Goal: Information Seeking & Learning: Check status

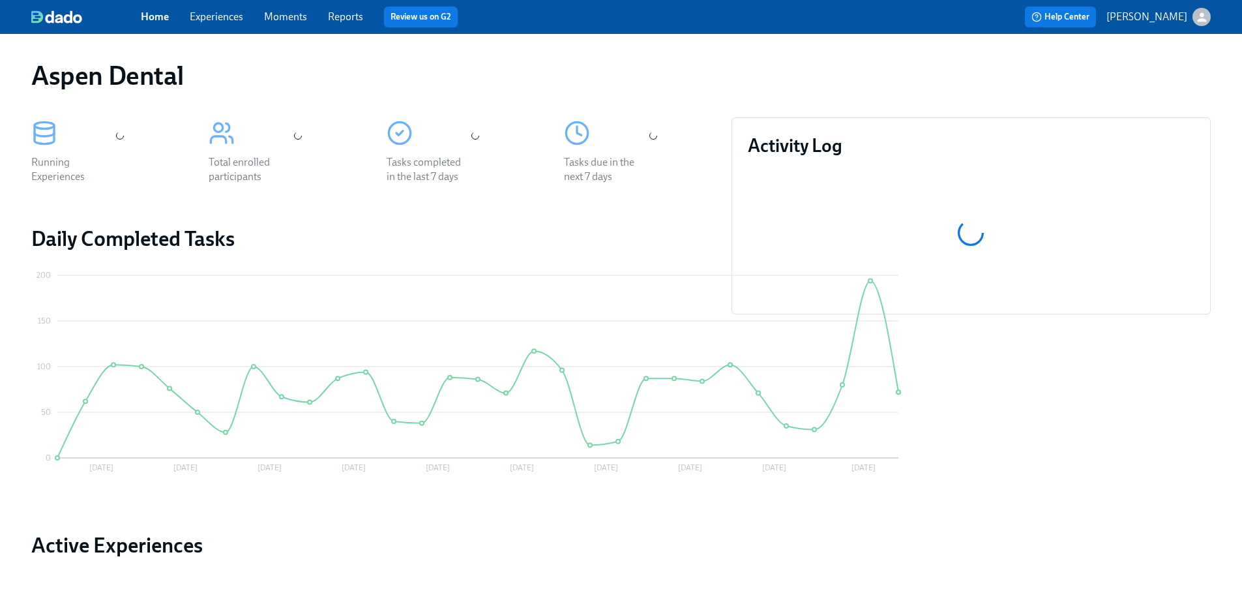
click at [353, 20] on link "Reports" at bounding box center [345, 16] width 35 height 12
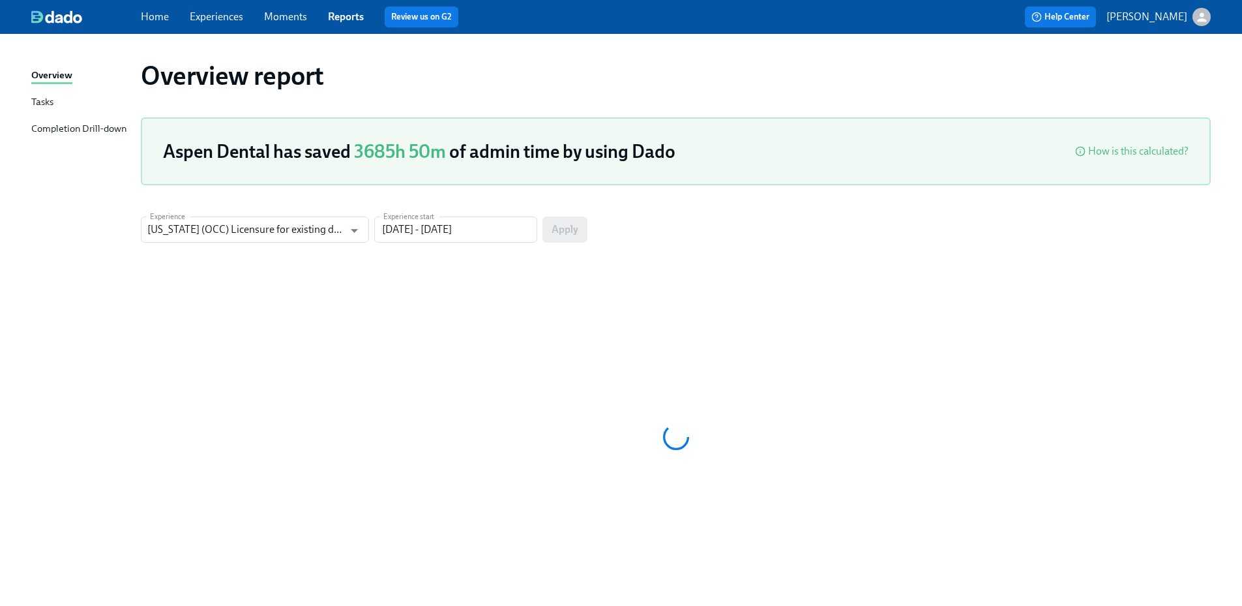
click at [100, 130] on div "Completion Drill-down" at bounding box center [78, 129] width 95 height 16
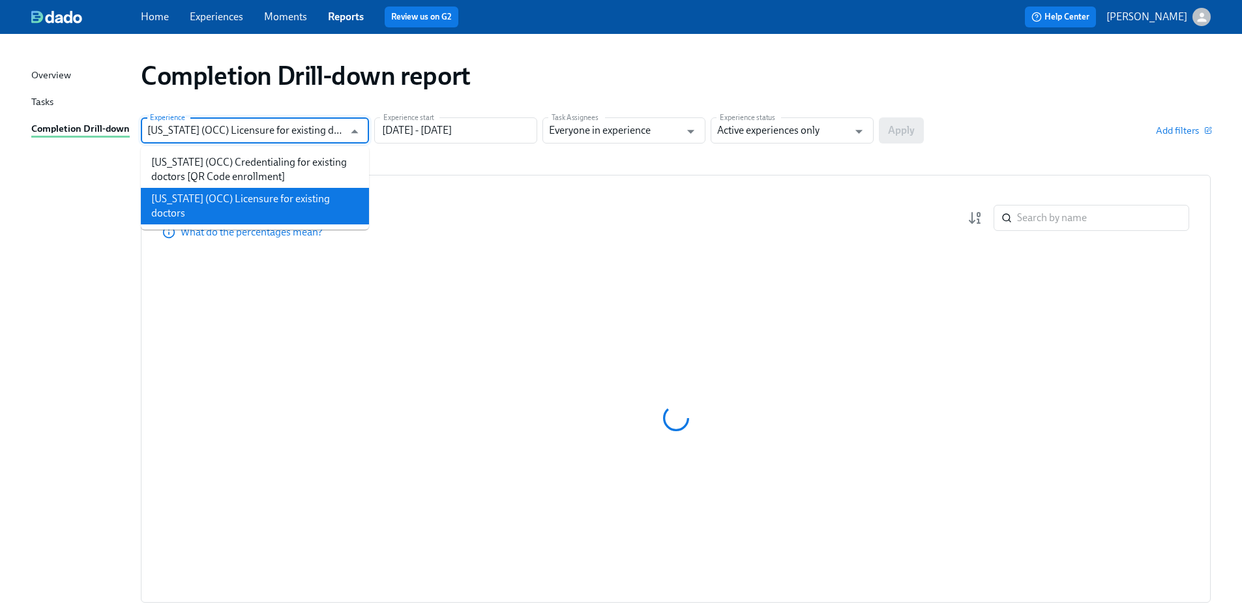
click at [298, 138] on input "[US_STATE] (OCC) Licensure for existing doctors" at bounding box center [245, 130] width 196 height 26
click at [274, 195] on li "[US_STATE] (OCC) Licensure for existing doctors" at bounding box center [255, 206] width 228 height 37
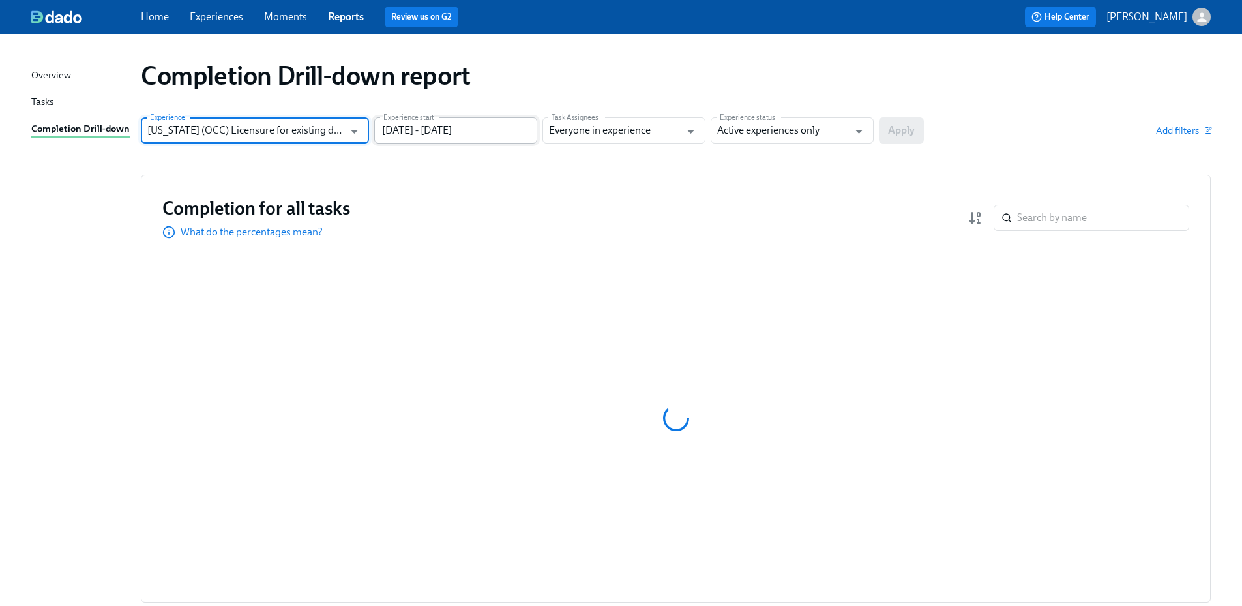
click at [421, 137] on input "[DATE] - [DATE]" at bounding box center [455, 130] width 163 height 26
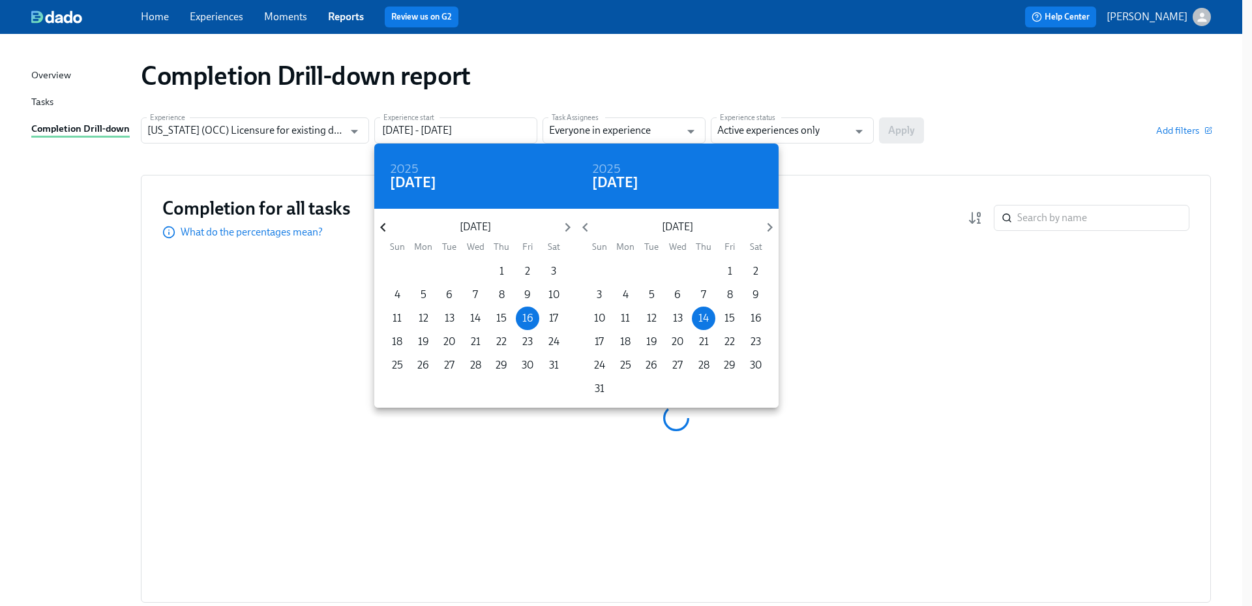
click at [382, 224] on icon "button" at bounding box center [383, 227] width 18 height 18
click at [382, 225] on icon "button" at bounding box center [383, 227] width 18 height 18
click at [382, 224] on icon "button" at bounding box center [383, 227] width 18 height 18
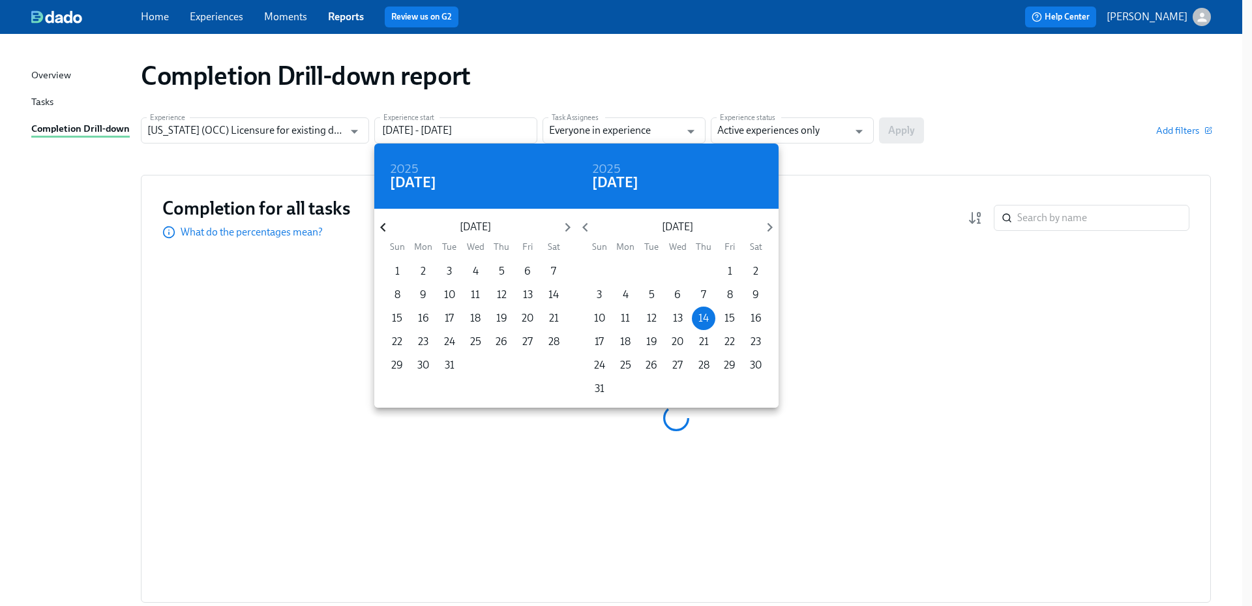
click at [382, 224] on icon "button" at bounding box center [383, 227] width 18 height 18
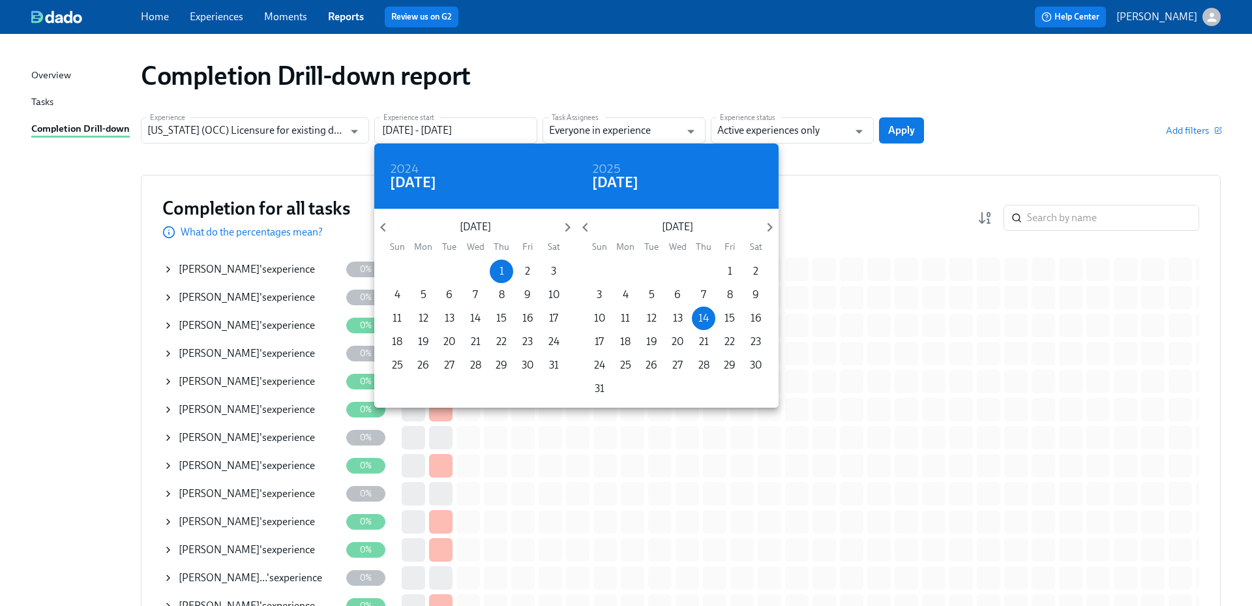
type input "[DATE] - [DATE]"
click at [772, 127] on div at bounding box center [626, 303] width 1252 height 606
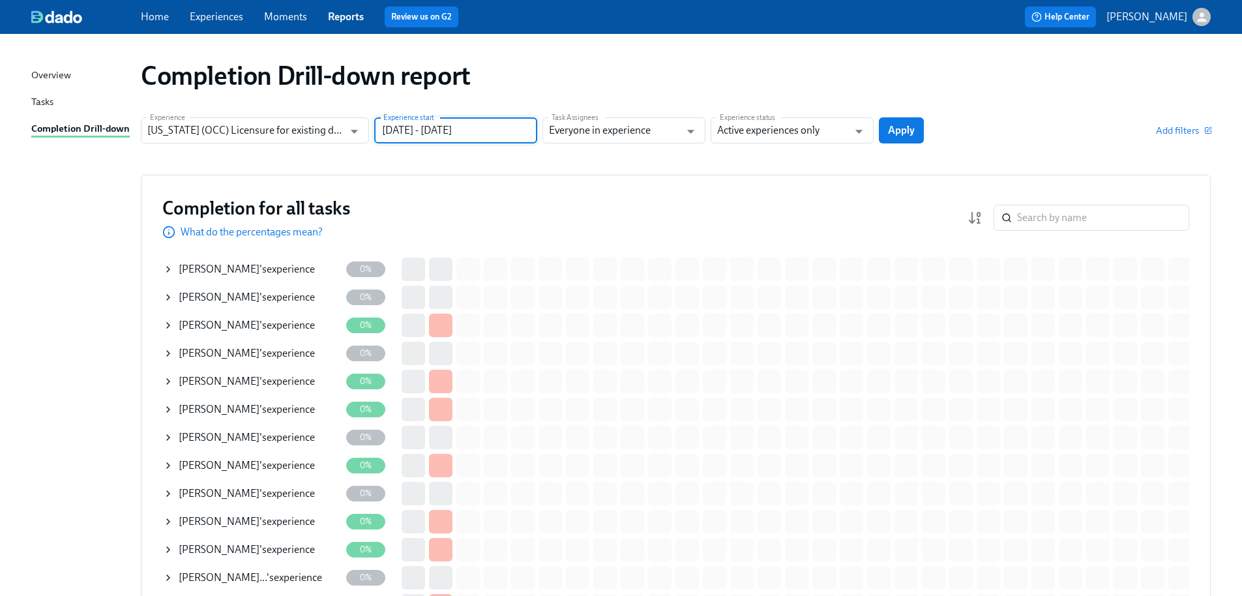
click at [784, 130] on input "Active experiences only" at bounding box center [782, 130] width 131 height 26
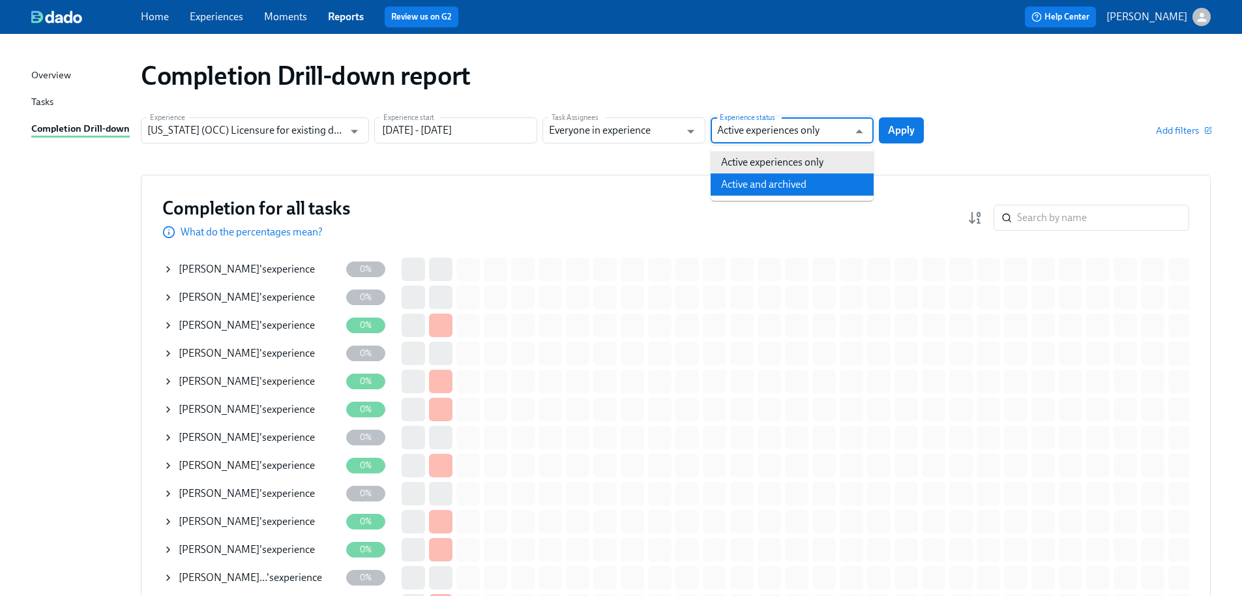
click at [783, 183] on li "Active and archived" at bounding box center [792, 184] width 163 height 22
type input "Active and archived"
click at [901, 134] on span "Apply" at bounding box center [901, 130] width 27 height 13
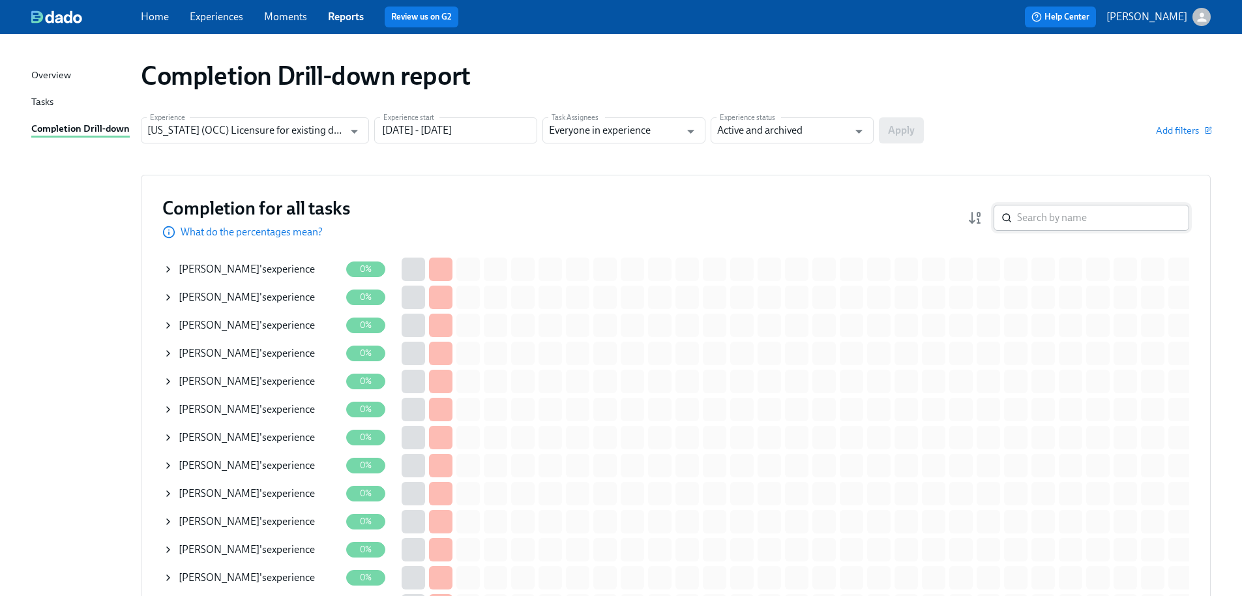
click at [1043, 216] on input "search" at bounding box center [1103, 218] width 172 height 26
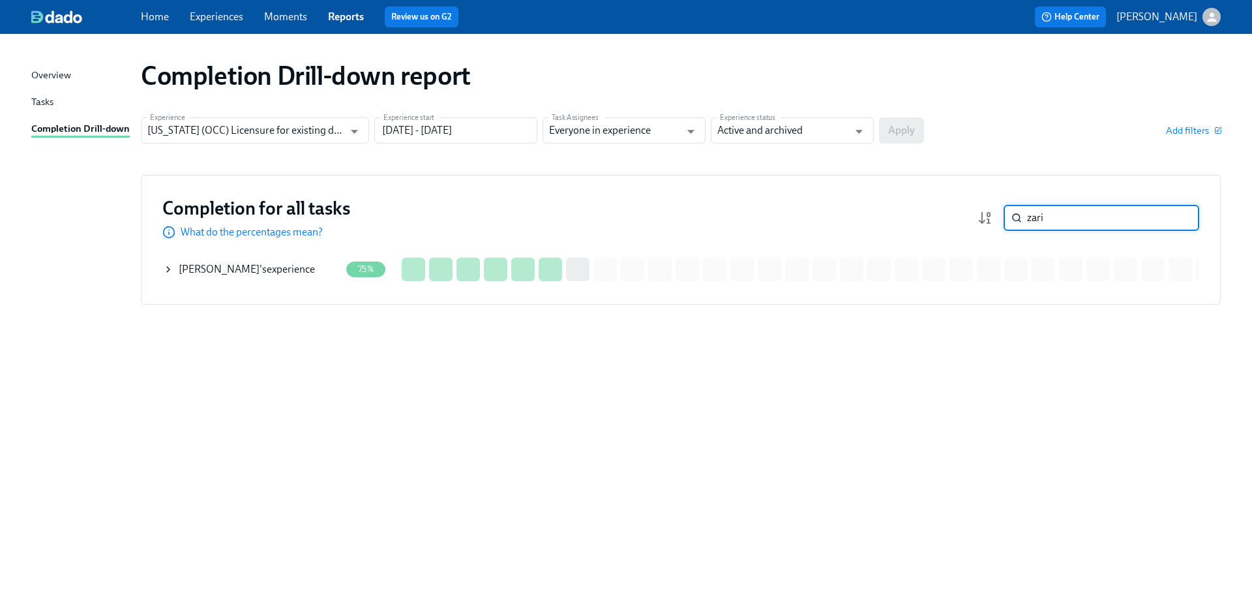
click at [290, 269] on div "[PERSON_NAME] 's experience" at bounding box center [247, 269] width 136 height 14
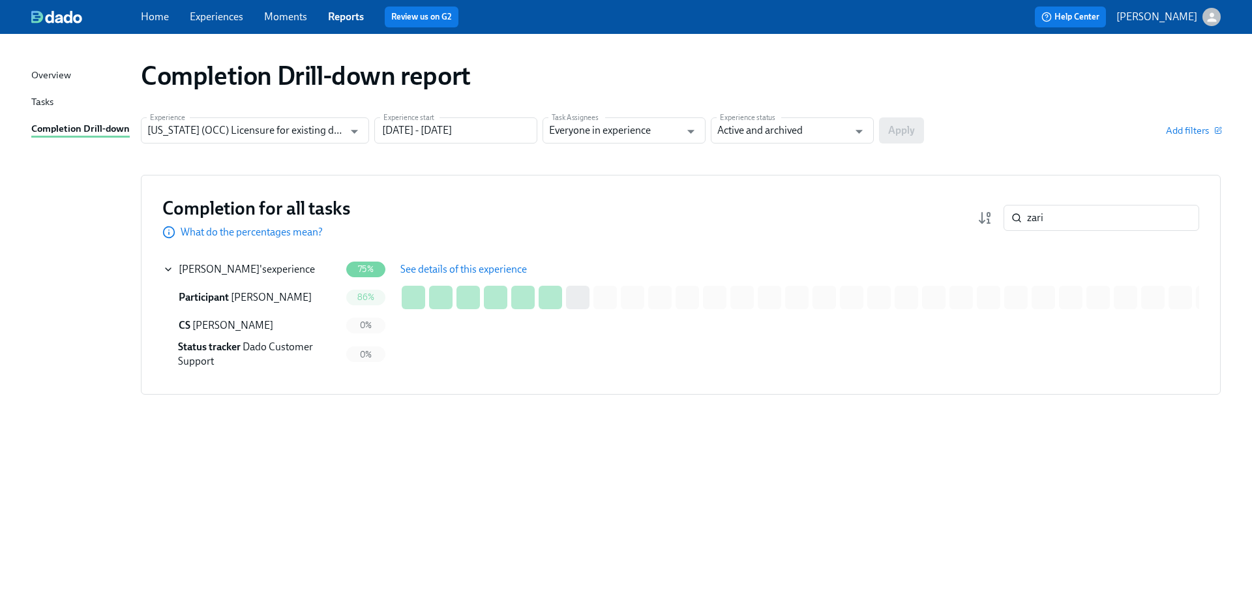
click at [483, 269] on span "See details of this experience" at bounding box center [463, 269] width 127 height 13
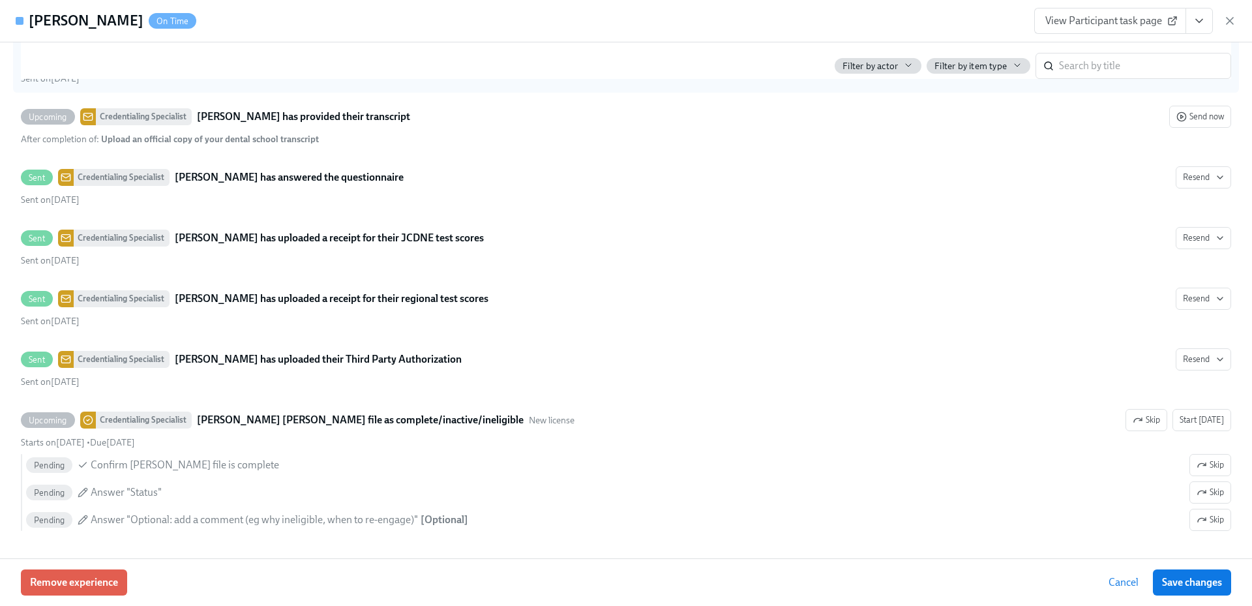
scroll to position [2441, 0]
click at [1230, 19] on icon "button" at bounding box center [1230, 20] width 13 height 13
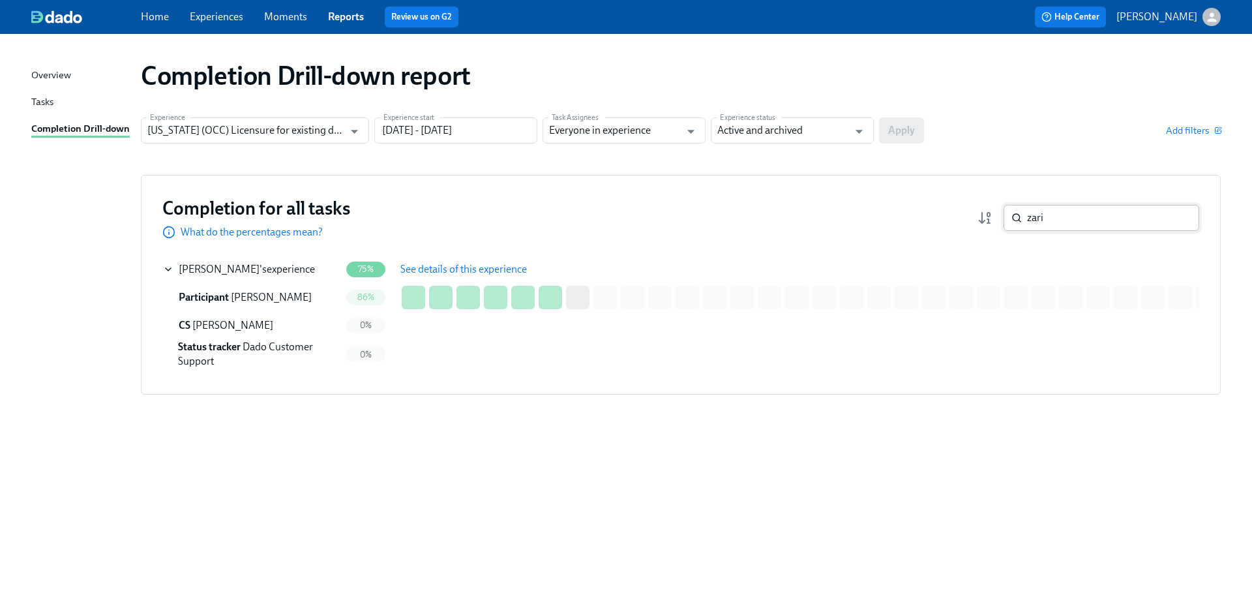
drag, startPoint x: 1064, startPoint y: 204, endPoint x: 1005, endPoint y: 215, distance: 60.4
click at [1005, 215] on div "Completion for all tasks What do the percentages mean? zari ​" at bounding box center [680, 217] width 1037 height 43
drag, startPoint x: 1022, startPoint y: 218, endPoint x: 1014, endPoint y: 220, distance: 8.6
click at [1014, 220] on div "zari ​" at bounding box center [1102, 218] width 196 height 26
paste input "[PERSON_NAME]"
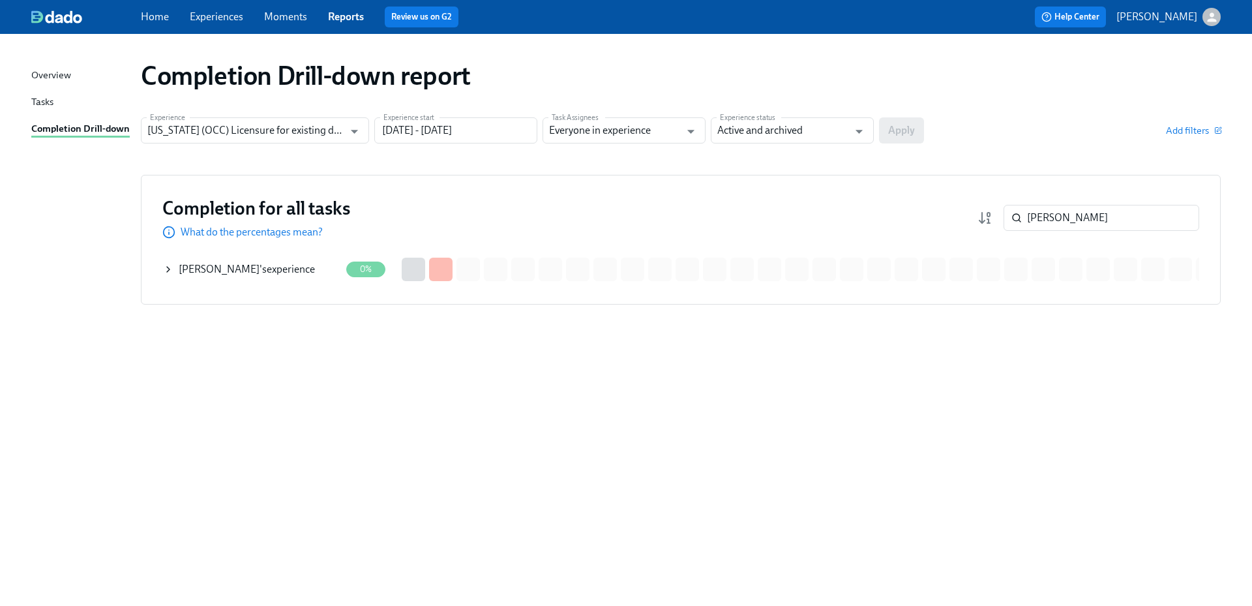
click at [279, 267] on div "[PERSON_NAME] 's experience" at bounding box center [247, 269] width 136 height 14
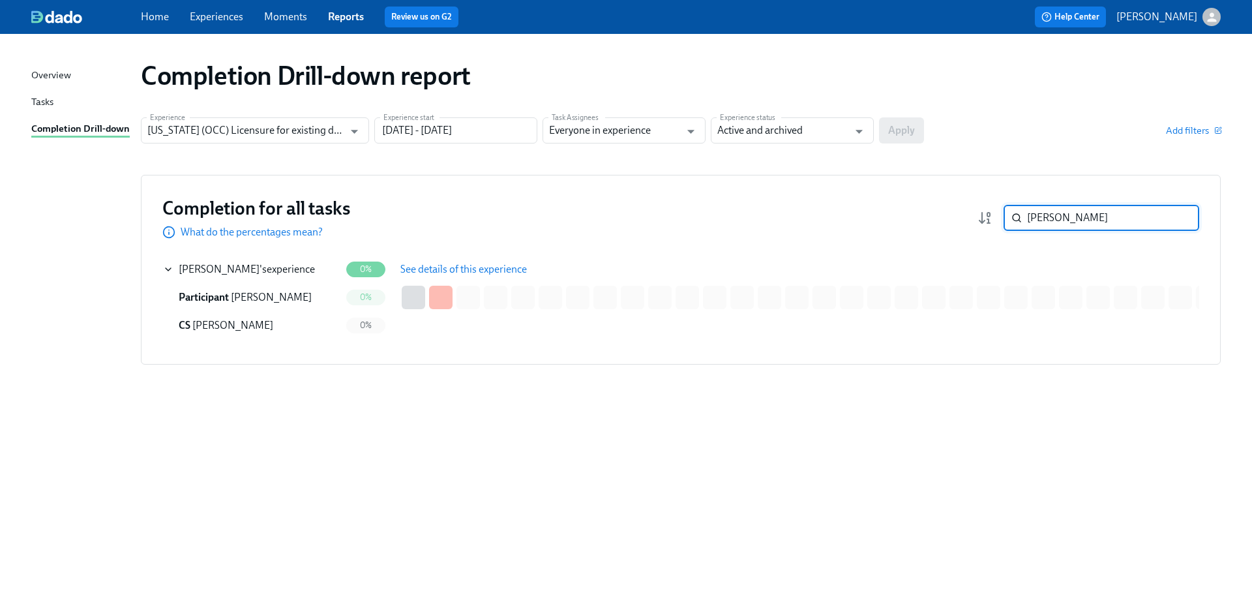
drag, startPoint x: 1053, startPoint y: 225, endPoint x: 999, endPoint y: 216, distance: 54.9
click at [999, 216] on div "[PERSON_NAME] ​" at bounding box center [1089, 218] width 222 height 26
paste input "iss"
drag, startPoint x: 1078, startPoint y: 218, endPoint x: 1012, endPoint y: 216, distance: 65.9
click at [1012, 216] on div "[PERSON_NAME] ​" at bounding box center [1102, 218] width 196 height 26
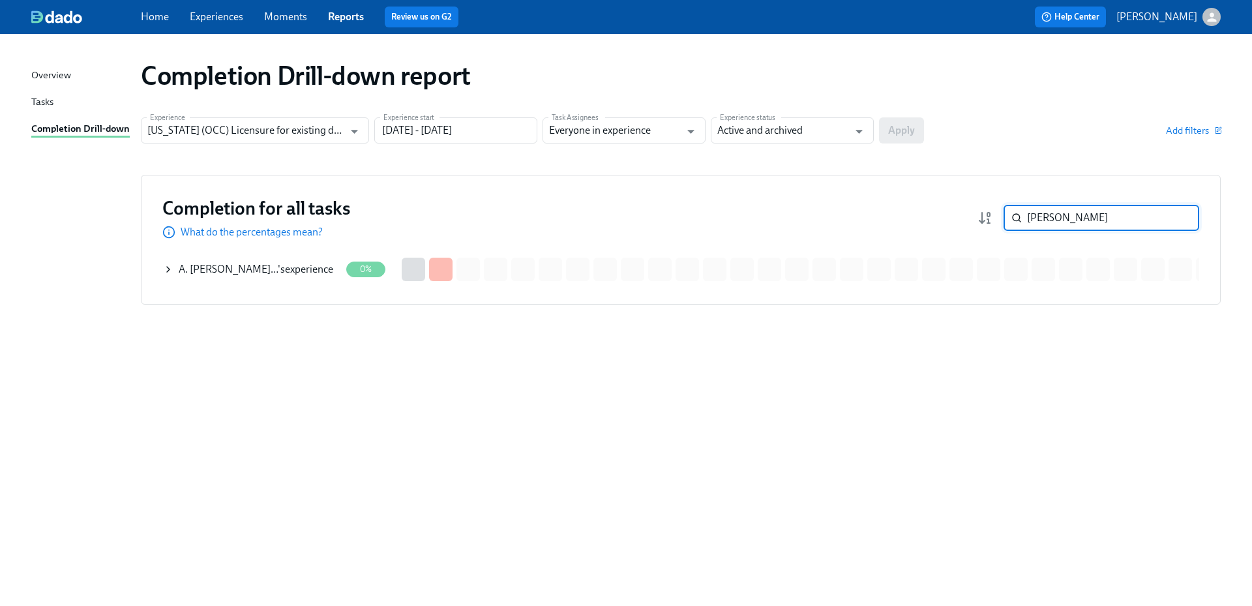
paste input "Strek"
click at [255, 268] on div "[PERSON_NAME] 's experience" at bounding box center [247, 269] width 136 height 14
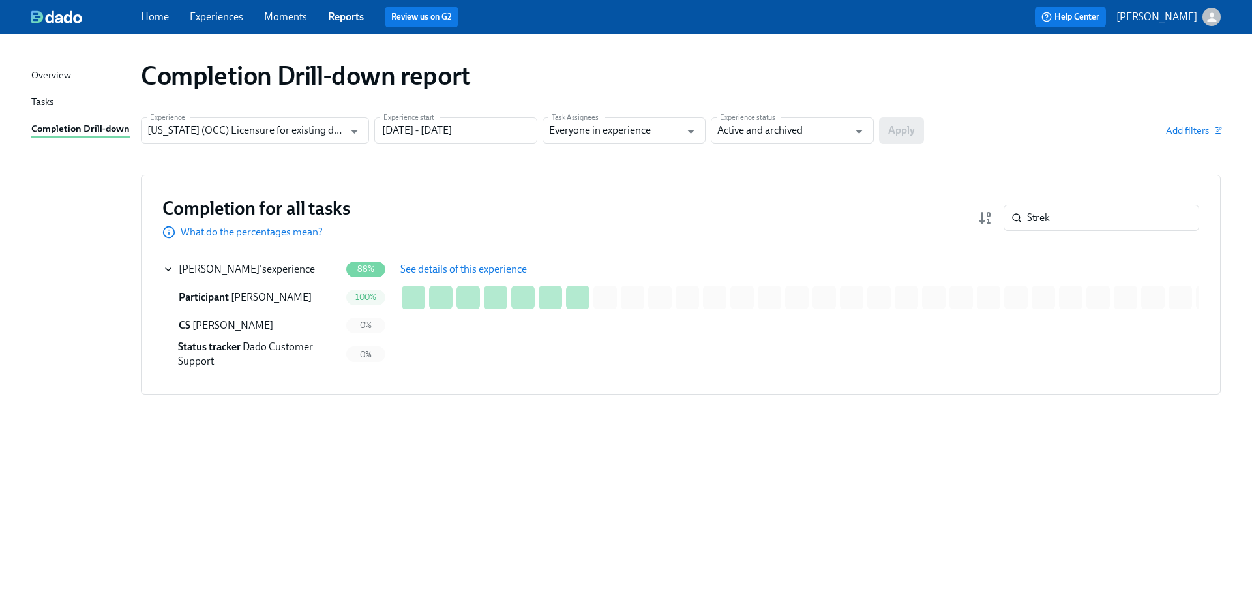
click at [383, 267] on div "88%" at bounding box center [365, 270] width 39 height 16
click at [430, 267] on span "See details of this experience" at bounding box center [463, 269] width 127 height 13
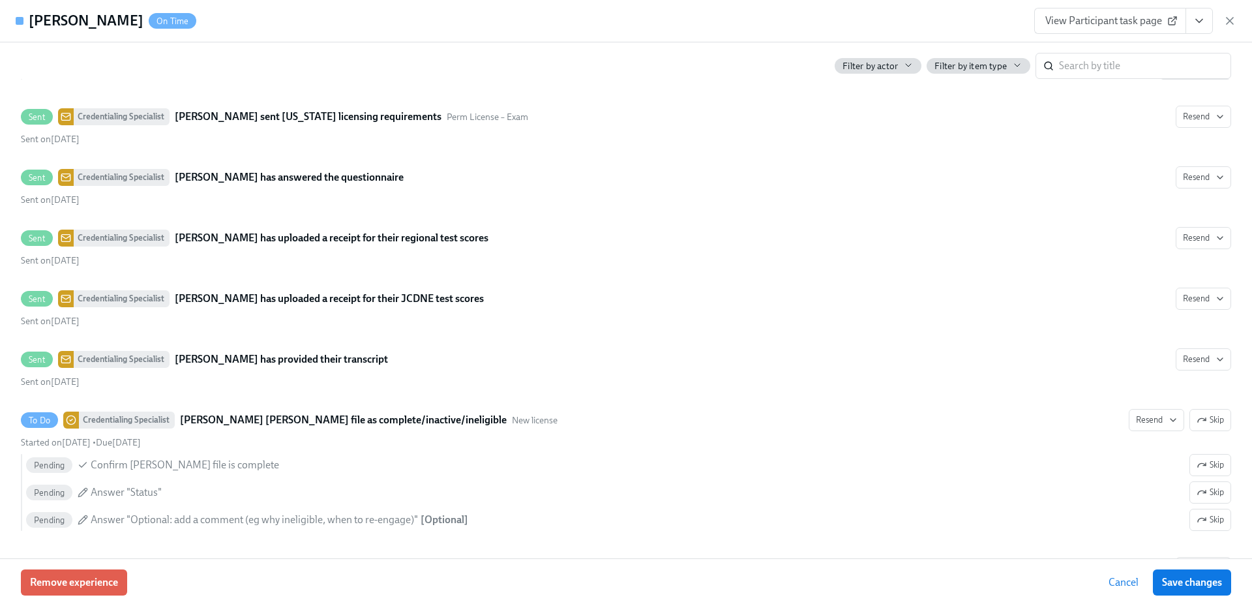
scroll to position [2456, 0]
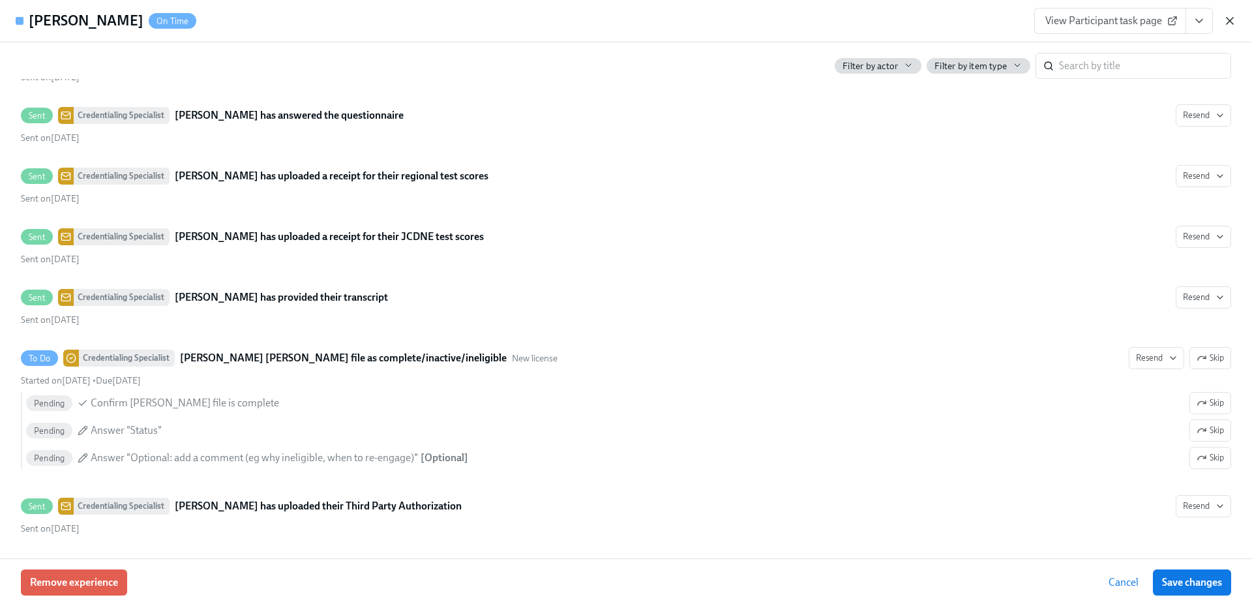
click at [1229, 20] on icon "button" at bounding box center [1230, 21] width 7 height 7
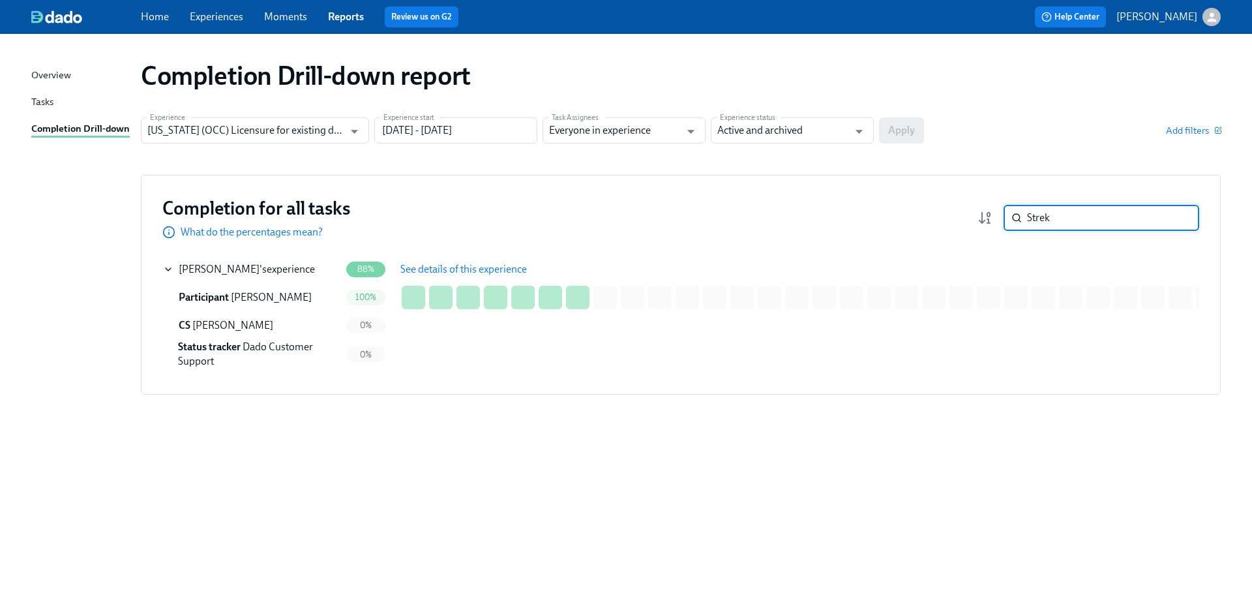
drag, startPoint x: 1031, startPoint y: 209, endPoint x: 997, endPoint y: 209, distance: 33.3
click at [998, 209] on div "Strek ​" at bounding box center [1089, 218] width 222 height 26
paste input "rivastava"
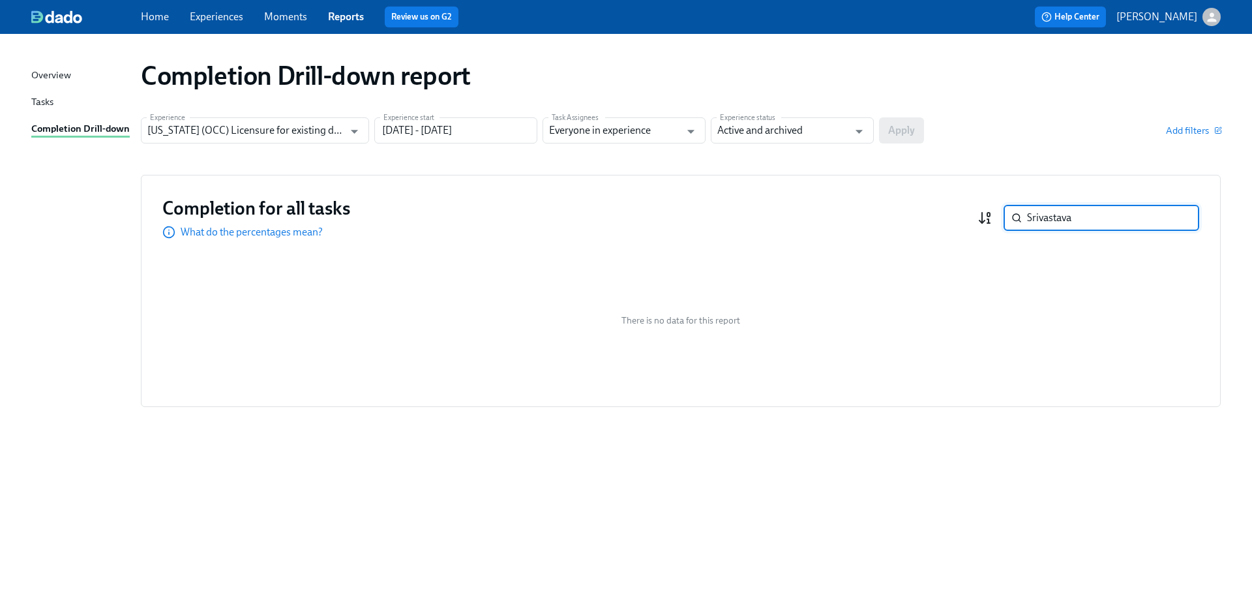
drag, startPoint x: 1056, startPoint y: 218, endPoint x: 992, endPoint y: 218, distance: 63.9
click at [992, 218] on div "Srivastava ​" at bounding box center [1089, 218] width 222 height 26
drag, startPoint x: 1066, startPoint y: 218, endPoint x: 995, endPoint y: 218, distance: 70.4
click at [995, 218] on div "[PERSON_NAME] ​" at bounding box center [1089, 218] width 222 height 26
click at [1085, 222] on input "[PERSON_NAME]" at bounding box center [1113, 218] width 172 height 26
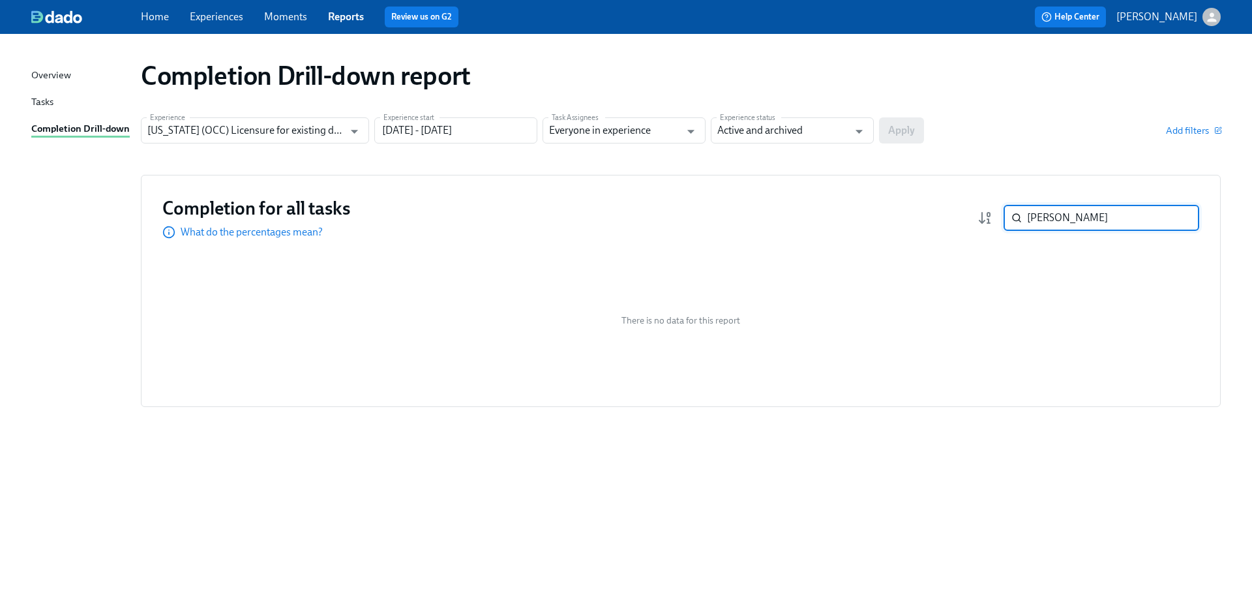
drag, startPoint x: 1083, startPoint y: 220, endPoint x: 1001, endPoint y: 220, distance: 82.2
click at [1001, 220] on div "[PERSON_NAME] ​" at bounding box center [1089, 218] width 222 height 26
paste input "[PERSON_NAME]"
drag, startPoint x: 1081, startPoint y: 219, endPoint x: 1020, endPoint y: 222, distance: 60.7
click at [1020, 222] on div "[PERSON_NAME] ​" at bounding box center [1102, 218] width 196 height 26
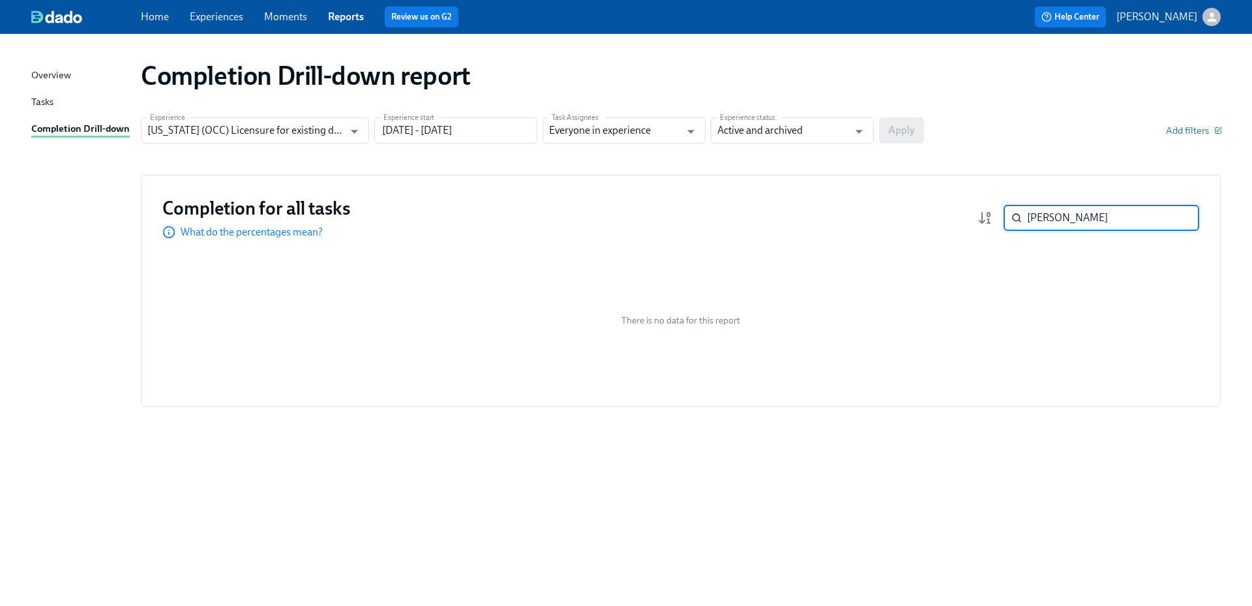
paste input "[PERSON_NAME]"
drag, startPoint x: 1037, startPoint y: 217, endPoint x: 1021, endPoint y: 217, distance: 15.7
click at [1021, 217] on div "Salpeter ​" at bounding box center [1102, 218] width 196 height 26
paste input "[PERSON_NAME]"
drag, startPoint x: 1113, startPoint y: 224, endPoint x: 1004, endPoint y: 218, distance: 109.1
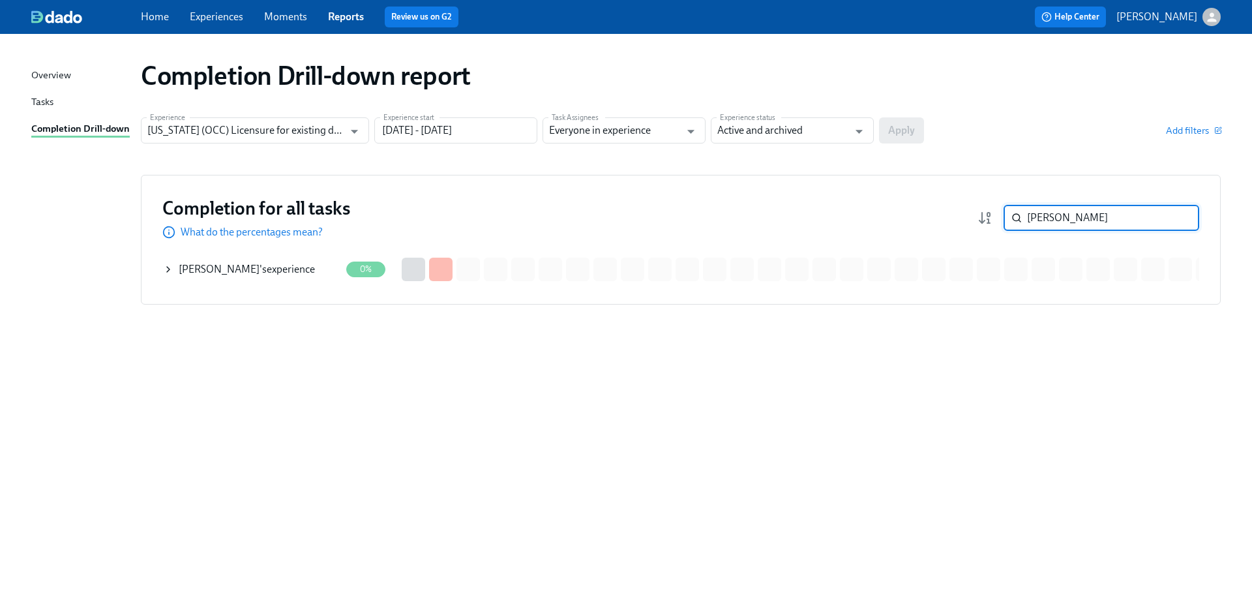
click at [1004, 218] on div "[PERSON_NAME] ​" at bounding box center [1102, 218] width 196 height 26
paste input "[PERSON_NAME]"
drag, startPoint x: 1037, startPoint y: 220, endPoint x: 1020, endPoint y: 218, distance: 17.0
click at [1020, 218] on div "[PERSON_NAME] ​" at bounding box center [1102, 218] width 196 height 26
paste input "low"
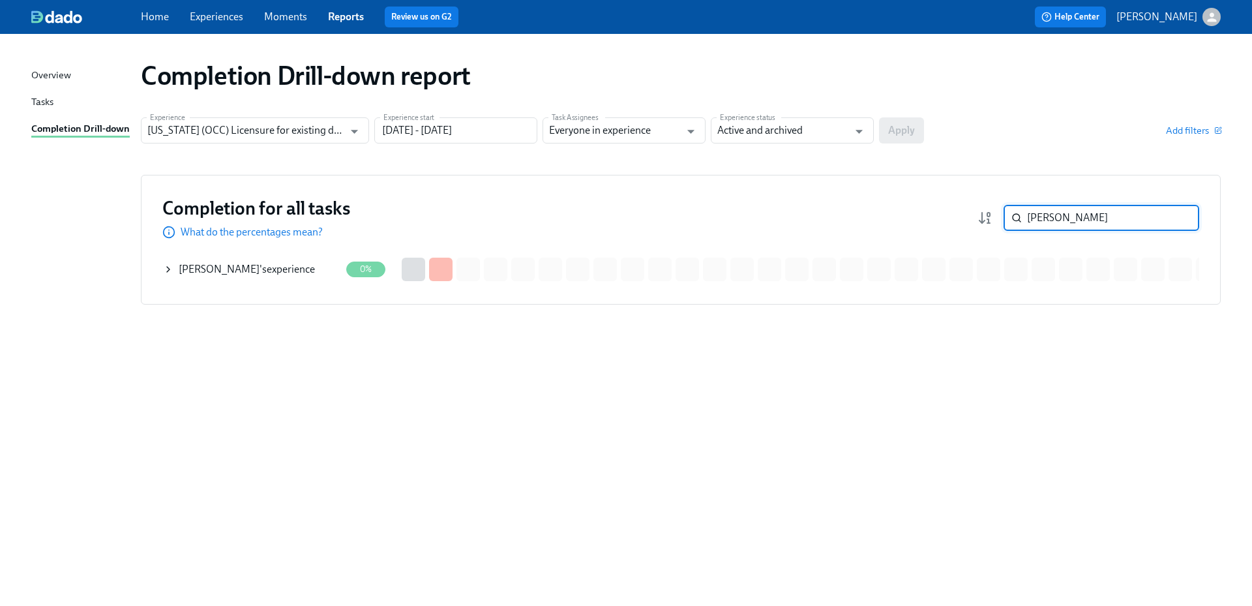
click at [289, 275] on div "[PERSON_NAME] 's experience" at bounding box center [251, 269] width 177 height 26
drag, startPoint x: 1102, startPoint y: 218, endPoint x: 1019, endPoint y: 205, distance: 83.3
click at [1019, 205] on div "[PERSON_NAME] ​" at bounding box center [1102, 218] width 196 height 26
paste input "[PERSON_NAME]"
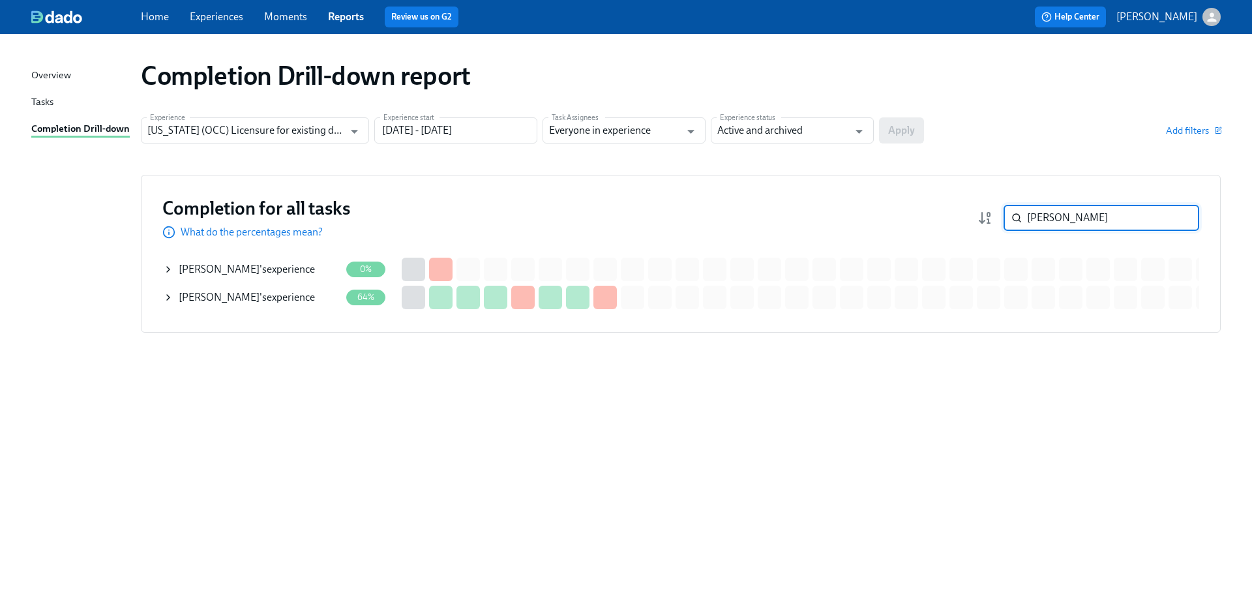
click at [264, 299] on div "[PERSON_NAME] 's experience" at bounding box center [247, 297] width 136 height 14
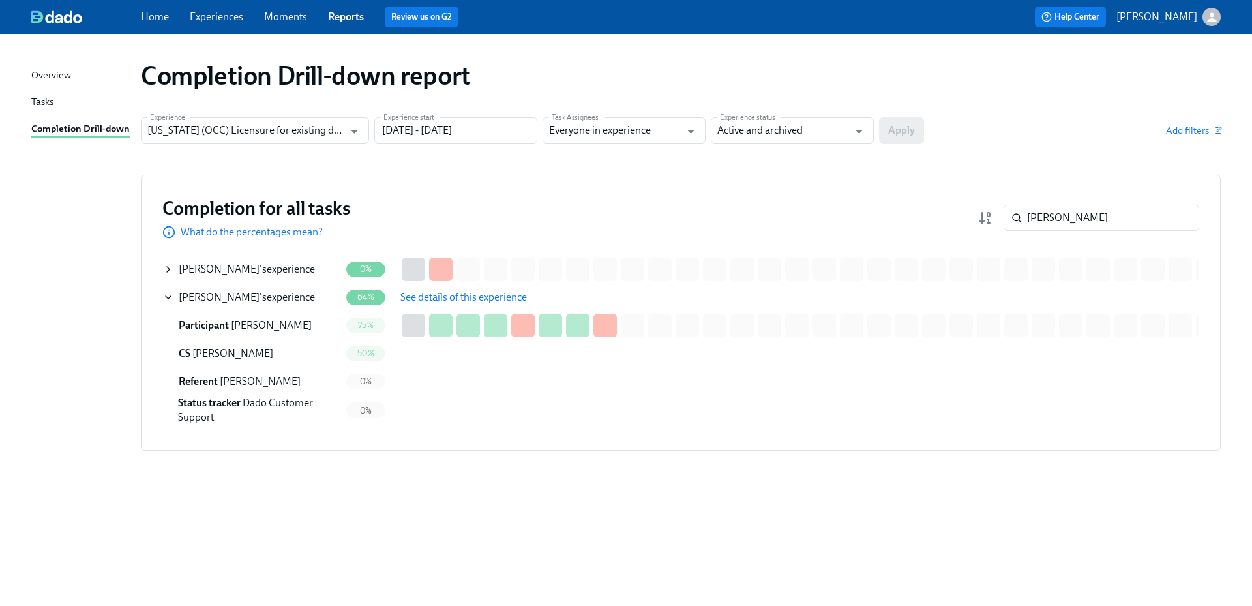
click at [439, 292] on span "See details of this experience" at bounding box center [463, 297] width 127 height 13
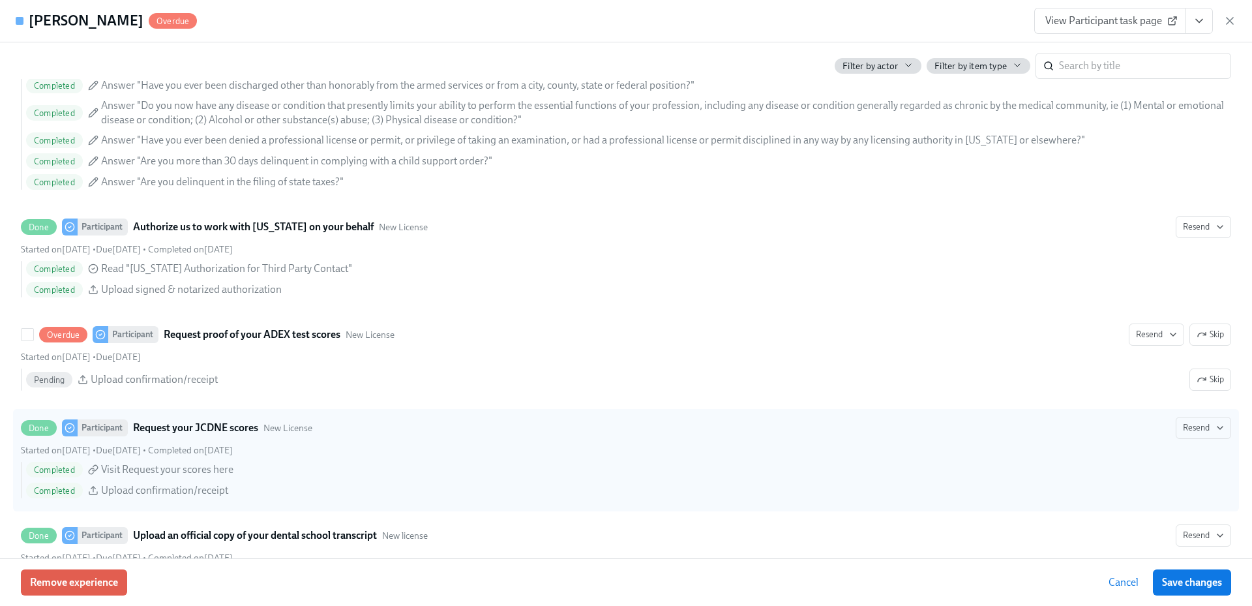
scroll to position [2152, 0]
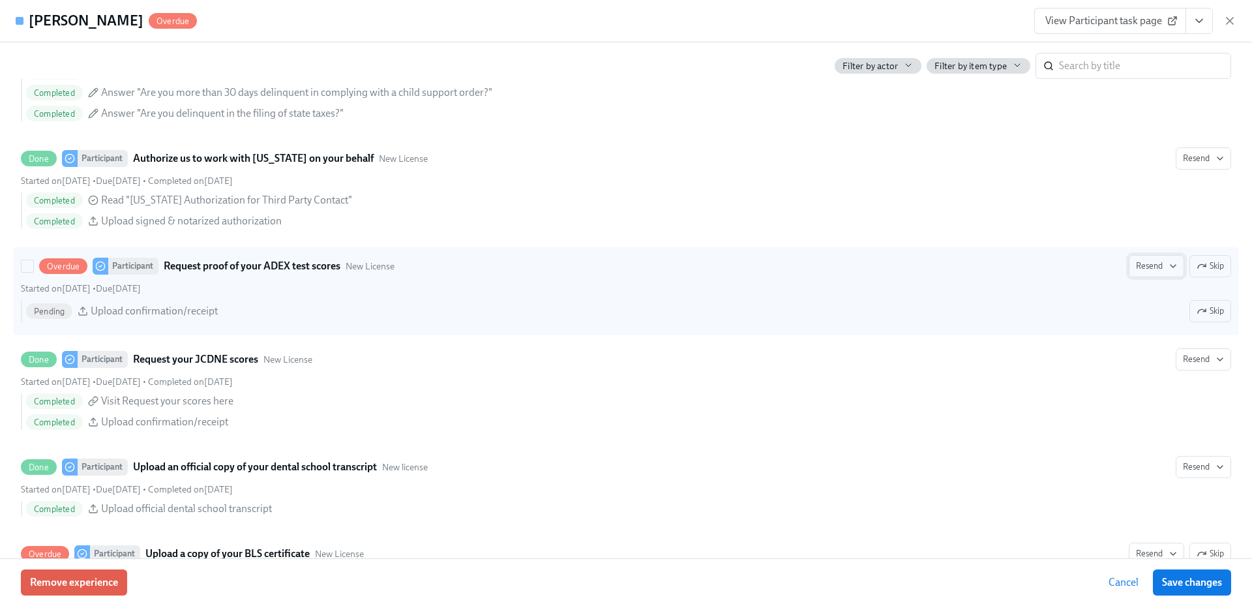
click at [1146, 264] on span "Resend" at bounding box center [1156, 266] width 41 height 13
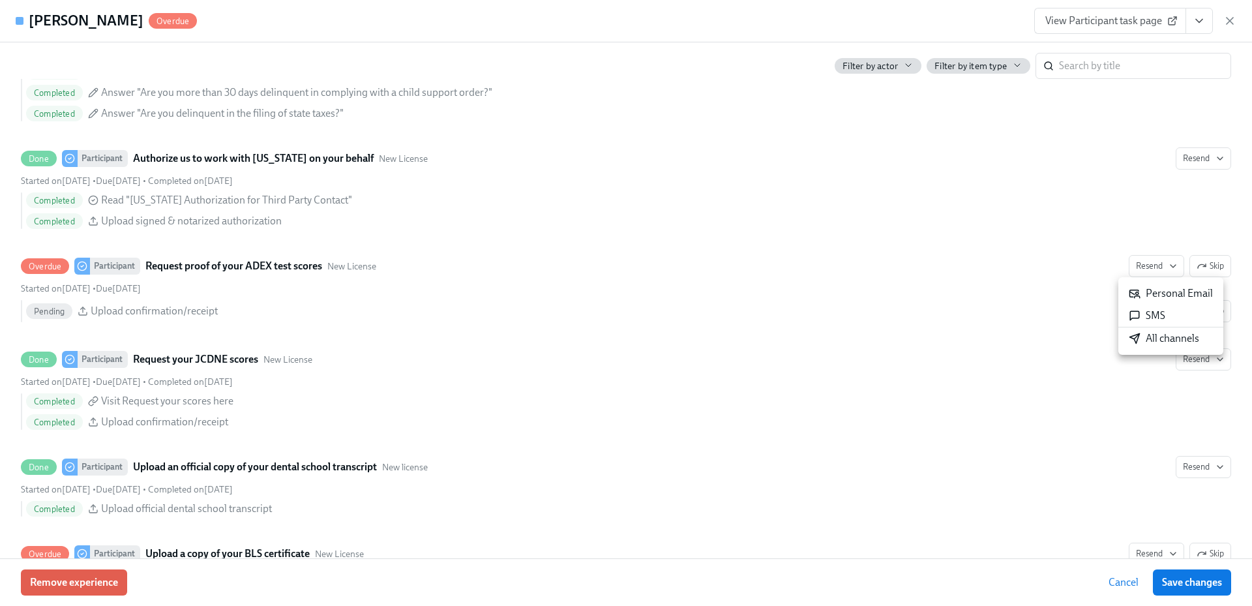
click at [1143, 335] on div "All channels" at bounding box center [1164, 338] width 70 height 14
click at [1229, 22] on icon "button" at bounding box center [1230, 21] width 7 height 7
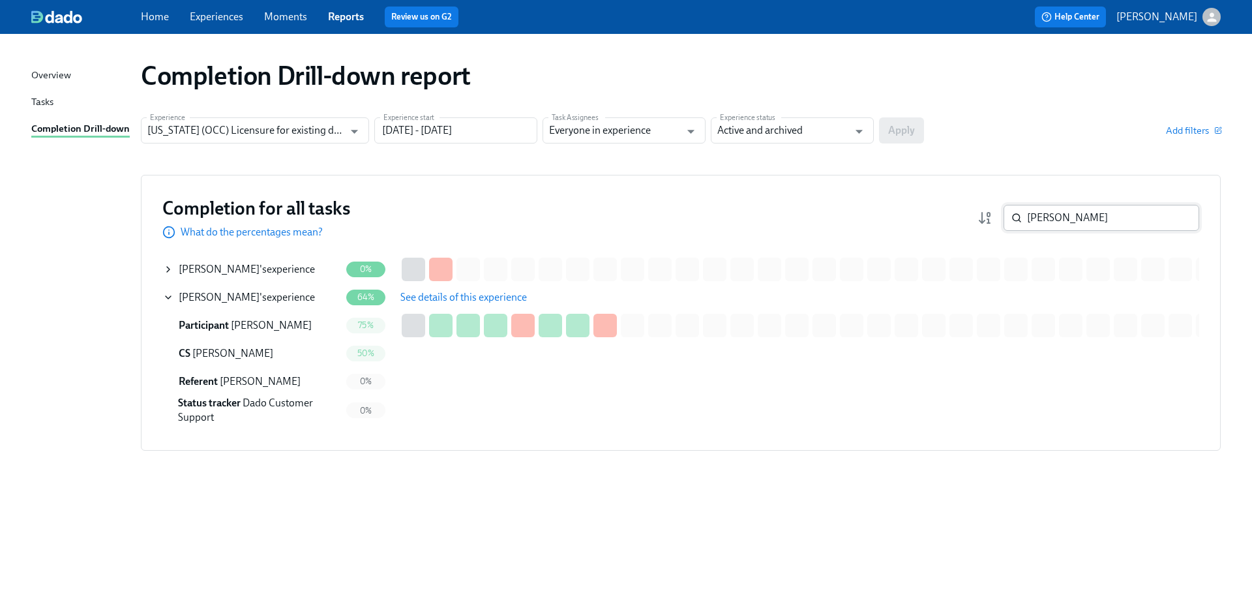
drag, startPoint x: 1057, startPoint y: 211, endPoint x: 1004, endPoint y: 211, distance: 52.8
click at [1004, 211] on div "[PERSON_NAME] ​" at bounding box center [1102, 218] width 196 height 26
paste input "ia"
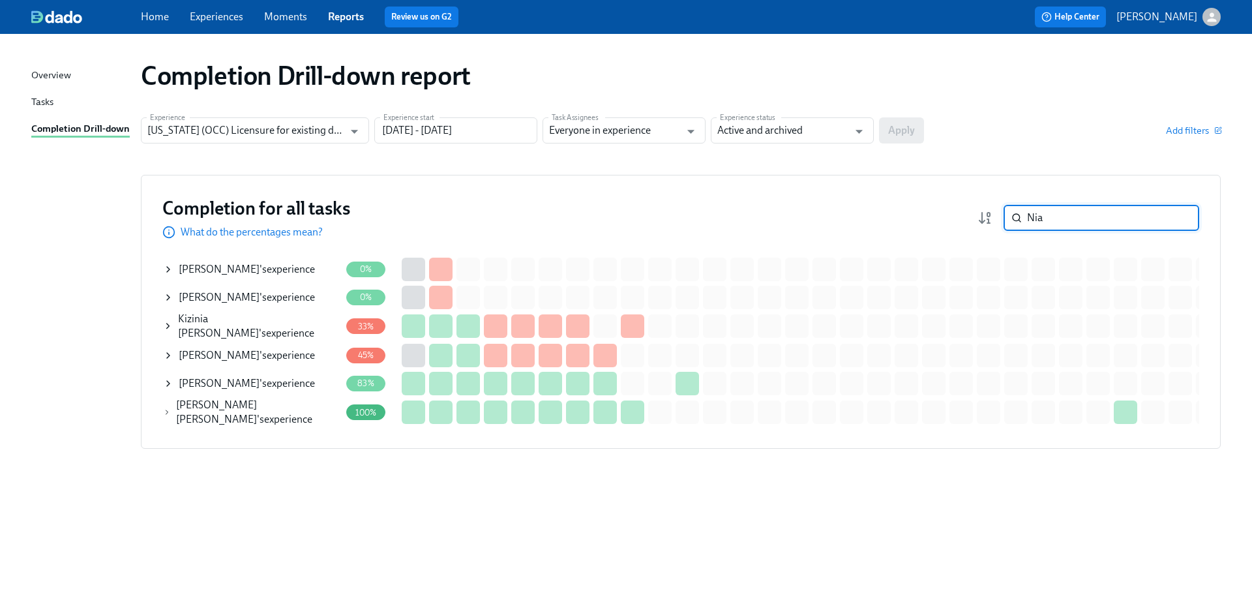
click at [269, 297] on div "[PERSON_NAME] 's experience" at bounding box center [247, 297] width 136 height 14
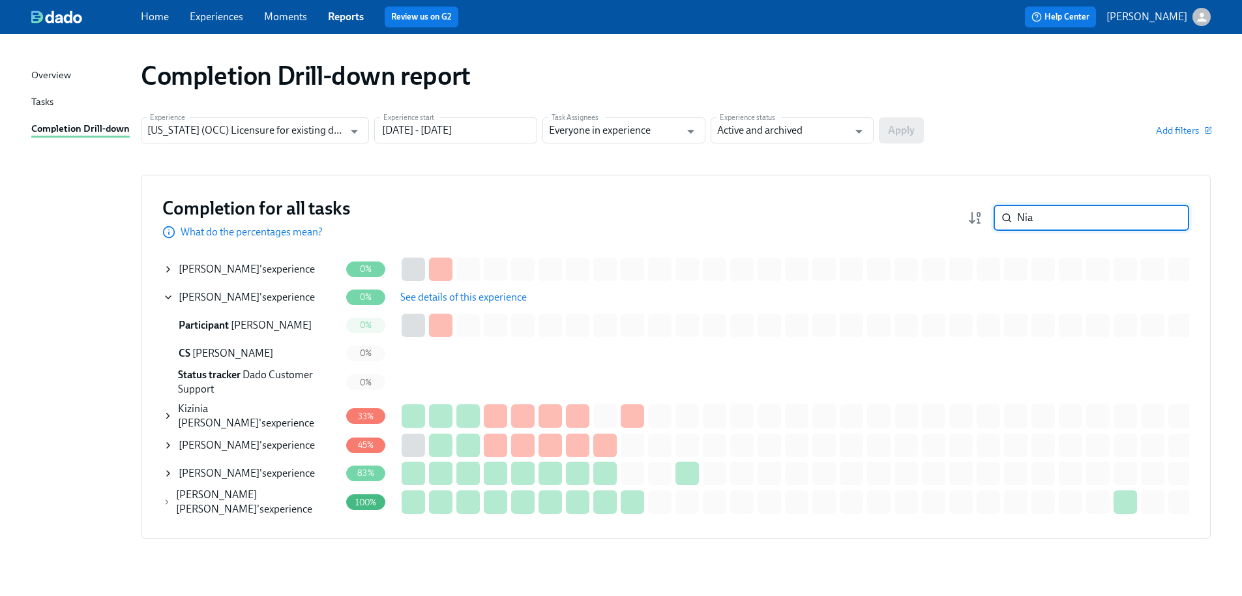
drag, startPoint x: 1055, startPoint y: 222, endPoint x: 1017, endPoint y: 217, distance: 38.8
click at [1017, 217] on div "Nia ​" at bounding box center [1092, 218] width 196 height 26
paste input "guyen"
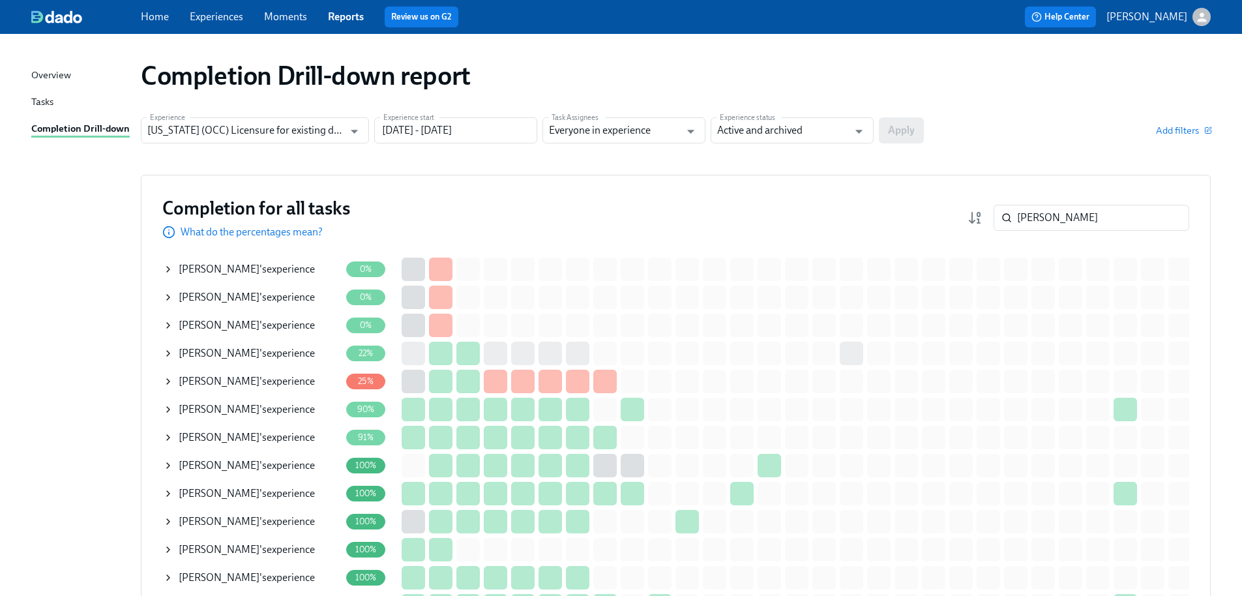
click at [281, 355] on div "[PERSON_NAME] 's experience" at bounding box center [247, 353] width 136 height 14
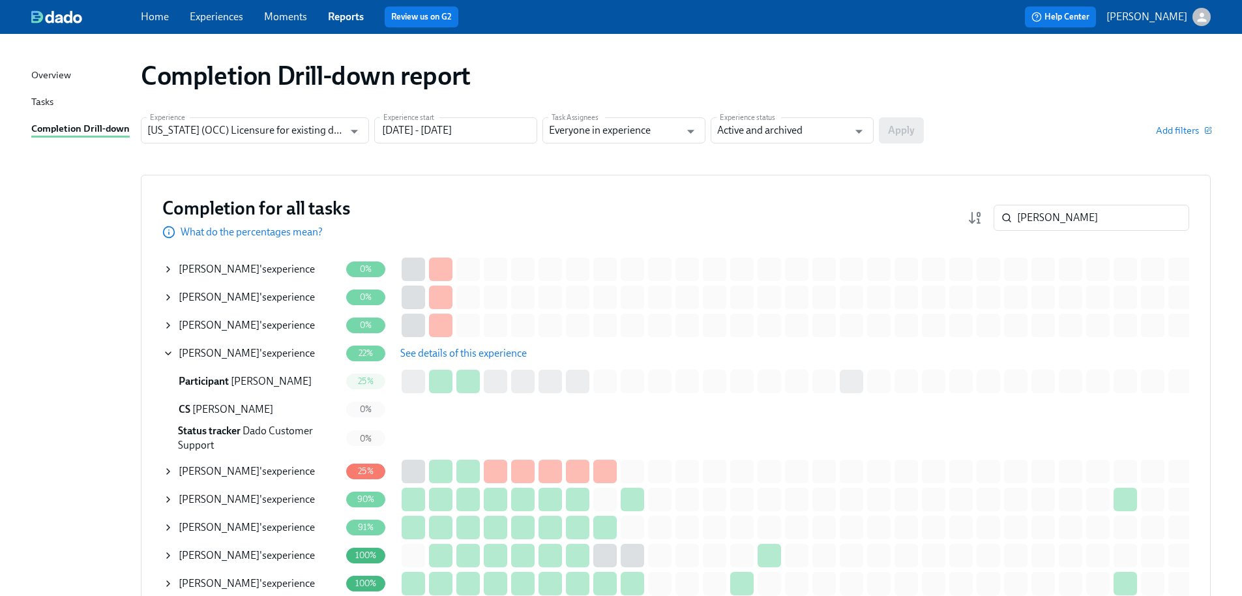
click at [467, 355] on span "See details of this experience" at bounding box center [463, 353] width 127 height 13
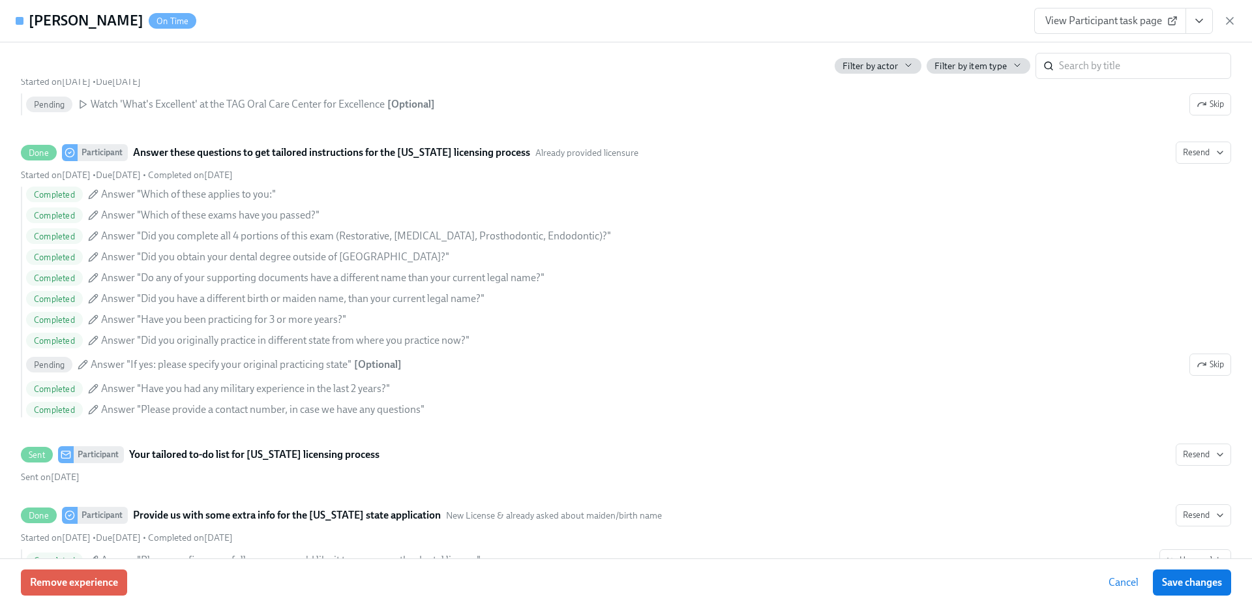
scroll to position [783, 0]
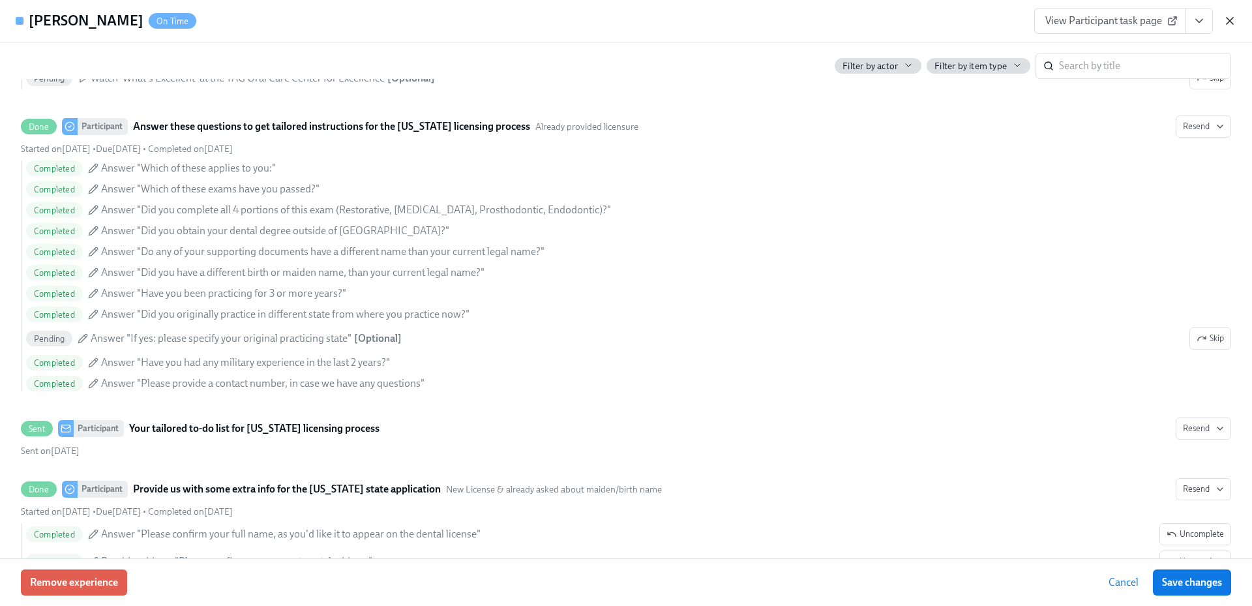
click at [1229, 22] on icon "button" at bounding box center [1230, 21] width 7 height 7
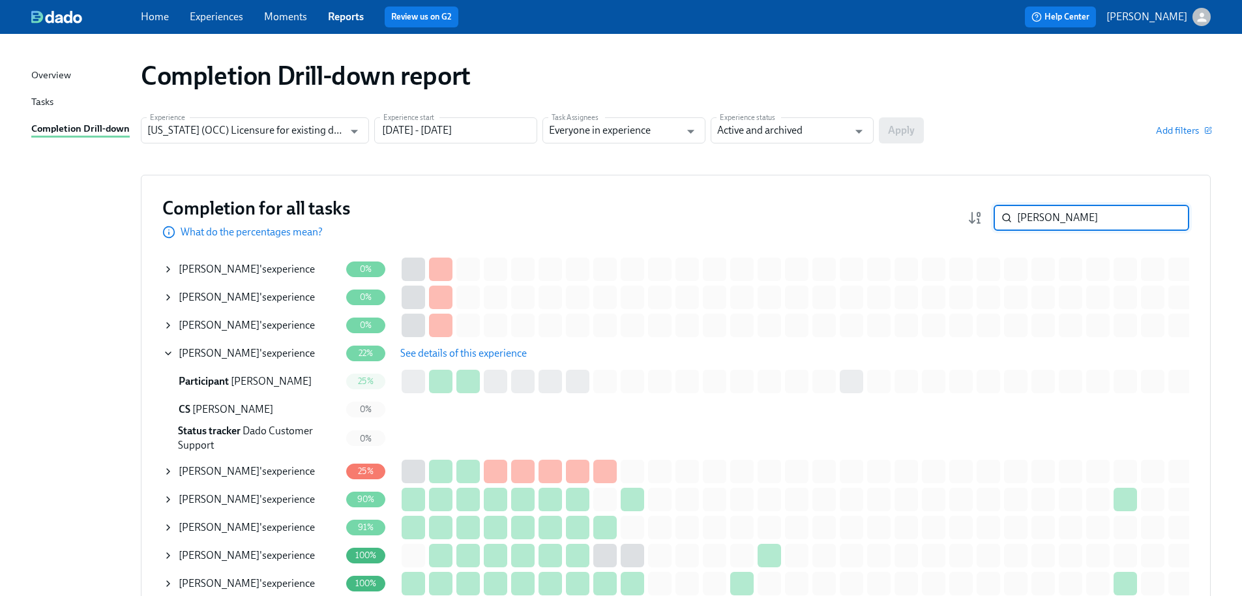
drag, startPoint x: 1055, startPoint y: 215, endPoint x: 1006, endPoint y: 214, distance: 48.3
click at [1006, 214] on div "[PERSON_NAME] ​" at bounding box center [1092, 218] width 196 height 26
paste input "[PERSON_NAME]"
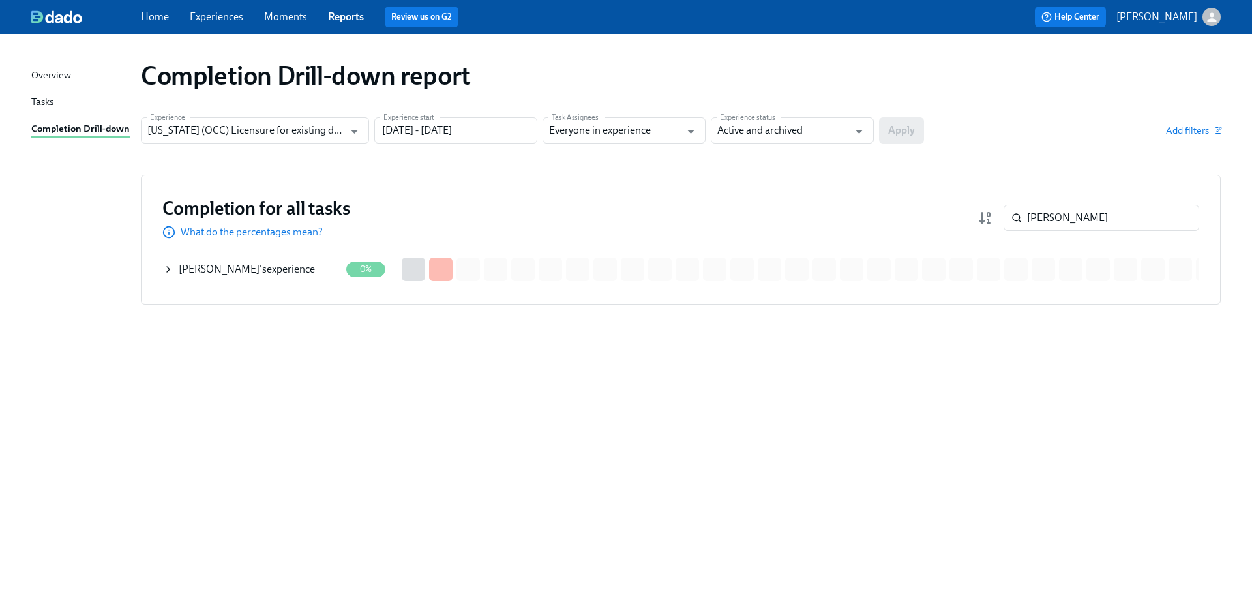
click at [280, 264] on div "[PERSON_NAME] 's experience" at bounding box center [247, 269] width 136 height 14
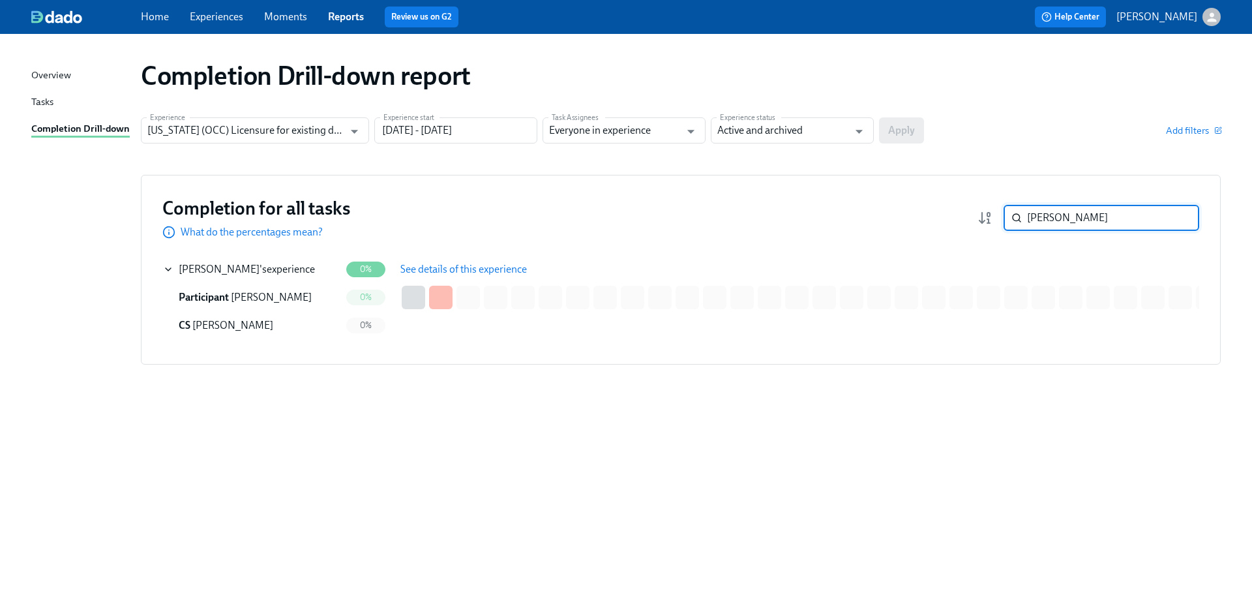
drag, startPoint x: 1111, startPoint y: 217, endPoint x: 999, endPoint y: 218, distance: 112.2
click at [999, 218] on div "[PERSON_NAME] ​" at bounding box center [1089, 218] width 222 height 26
paste input "ayes"
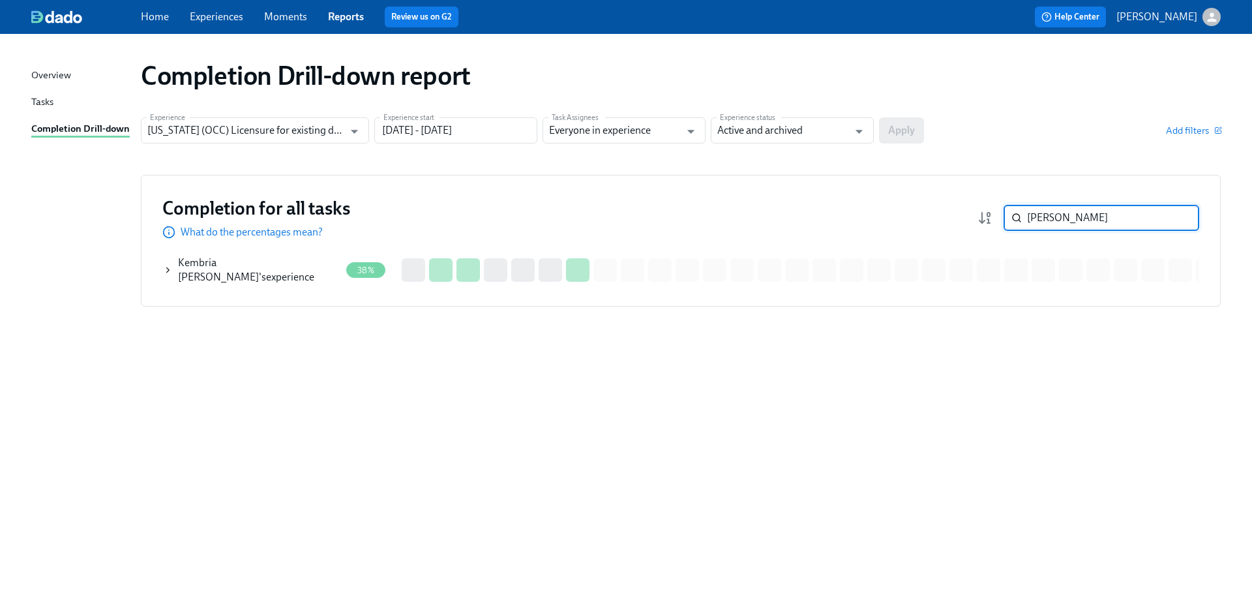
click at [280, 273] on div "Kembria [PERSON_NAME] 's experience" at bounding box center [259, 270] width 162 height 29
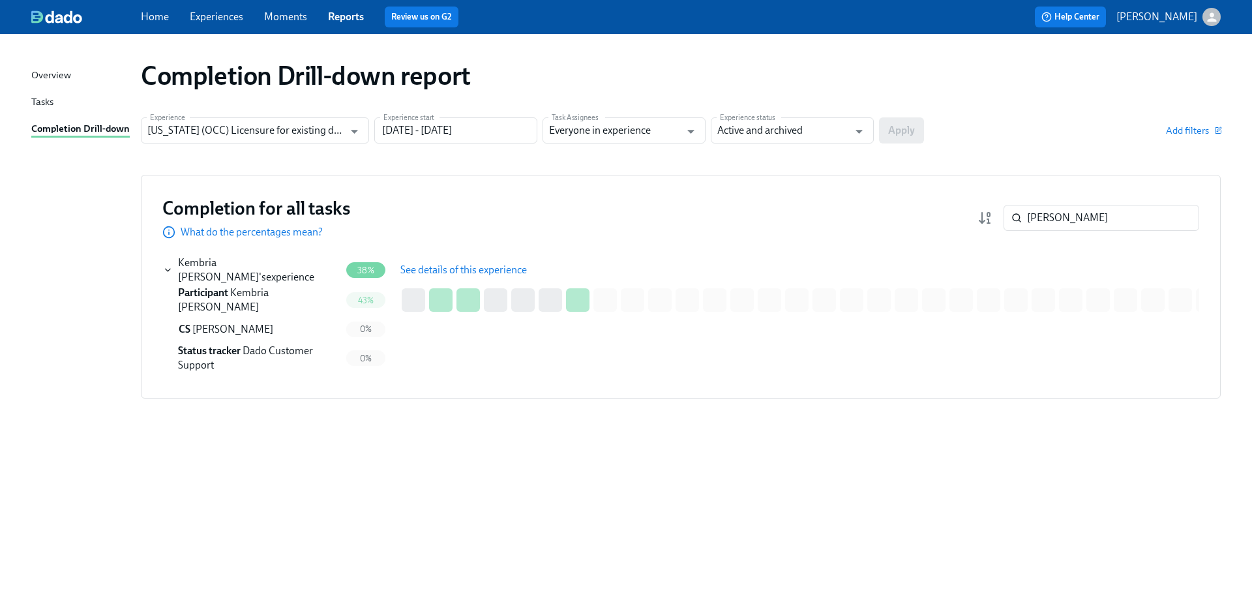
click at [421, 267] on span "See details of this experience" at bounding box center [463, 269] width 127 height 13
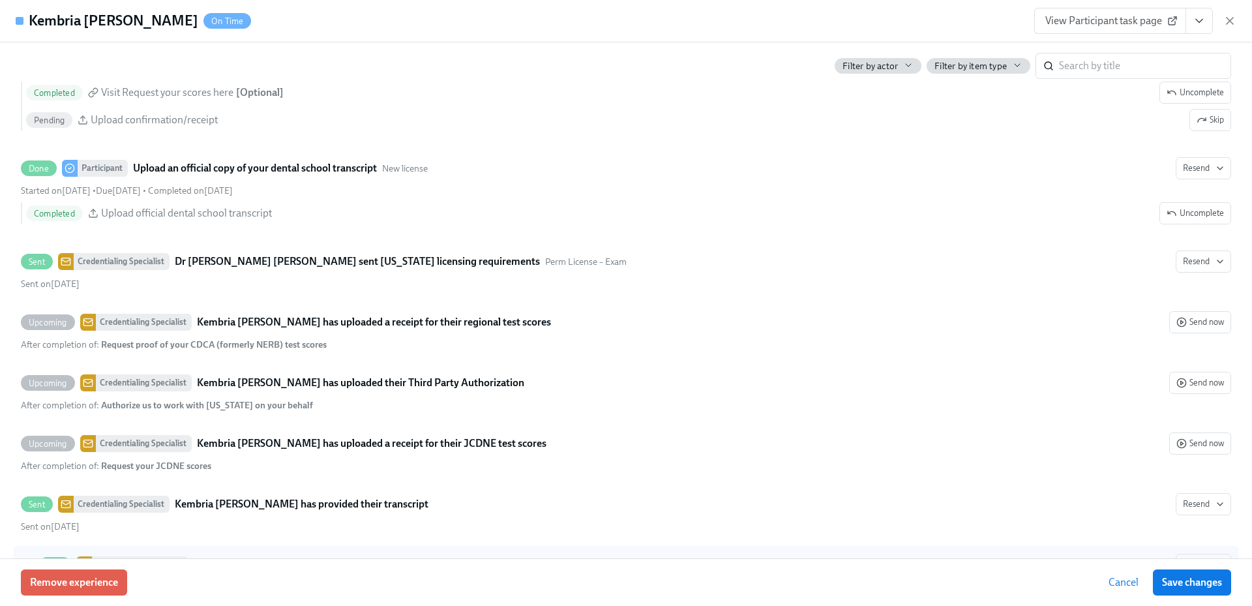
scroll to position [2360, 0]
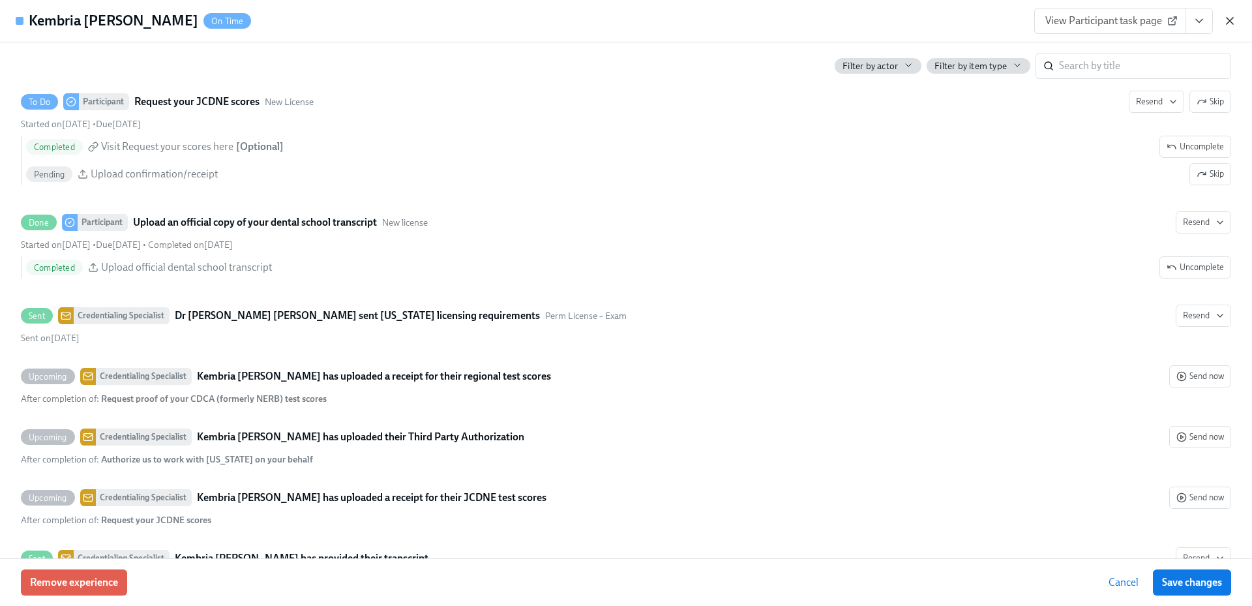
click at [1231, 16] on icon "button" at bounding box center [1230, 20] width 13 height 13
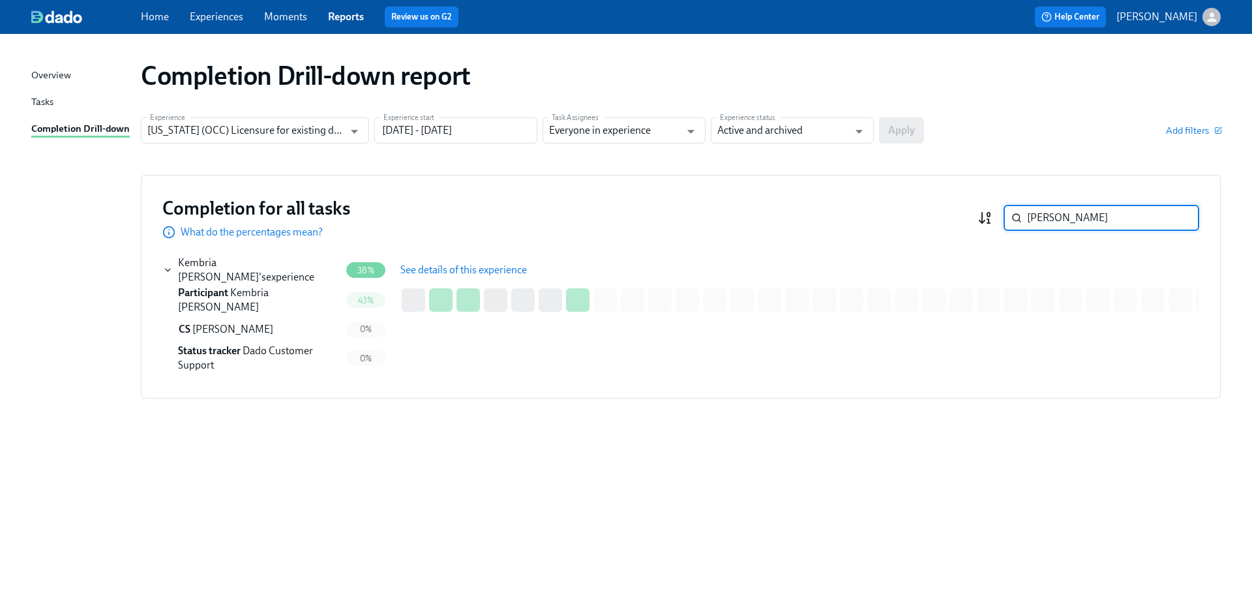
drag, startPoint x: 1059, startPoint y: 215, endPoint x: 993, endPoint y: 215, distance: 66.5
click at [993, 215] on div "[PERSON_NAME] ​" at bounding box center [1089, 218] width 222 height 26
paste input "vashev"
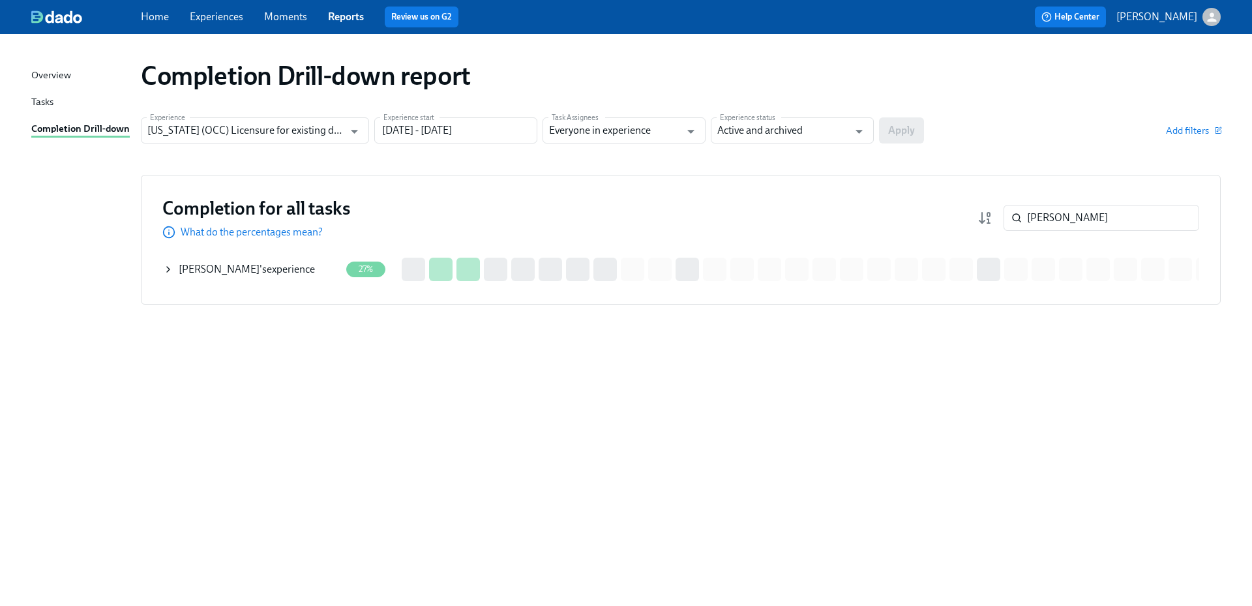
click at [274, 267] on div "[PERSON_NAME] 's experience" at bounding box center [247, 269] width 136 height 14
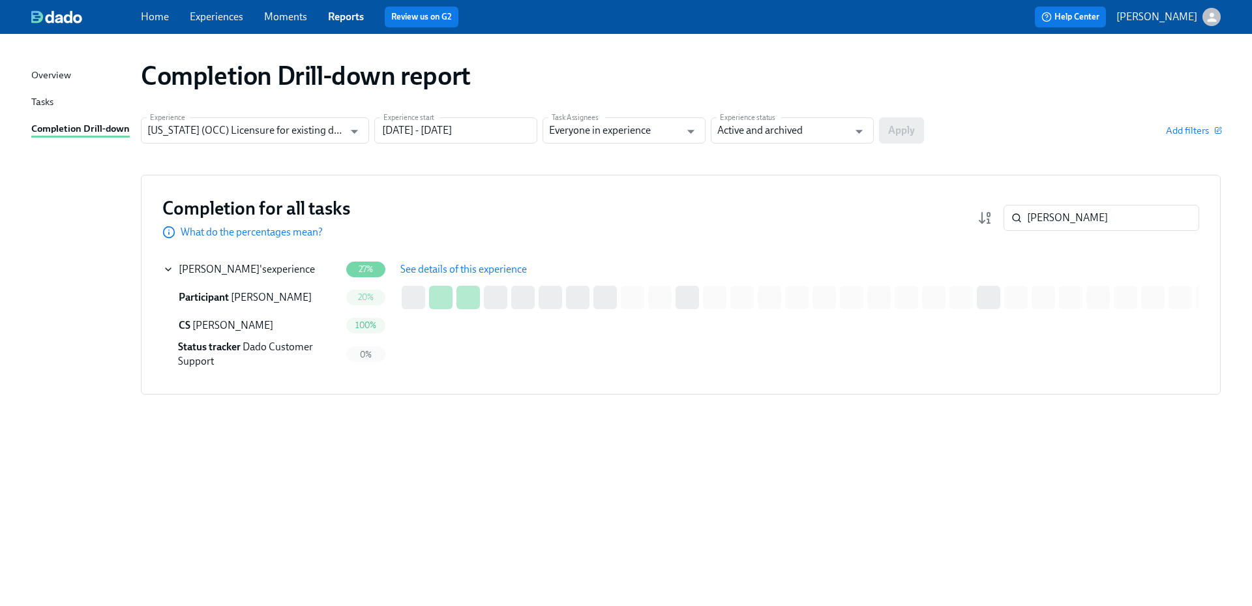
click at [431, 259] on button "See details of this experience" at bounding box center [463, 269] width 145 height 26
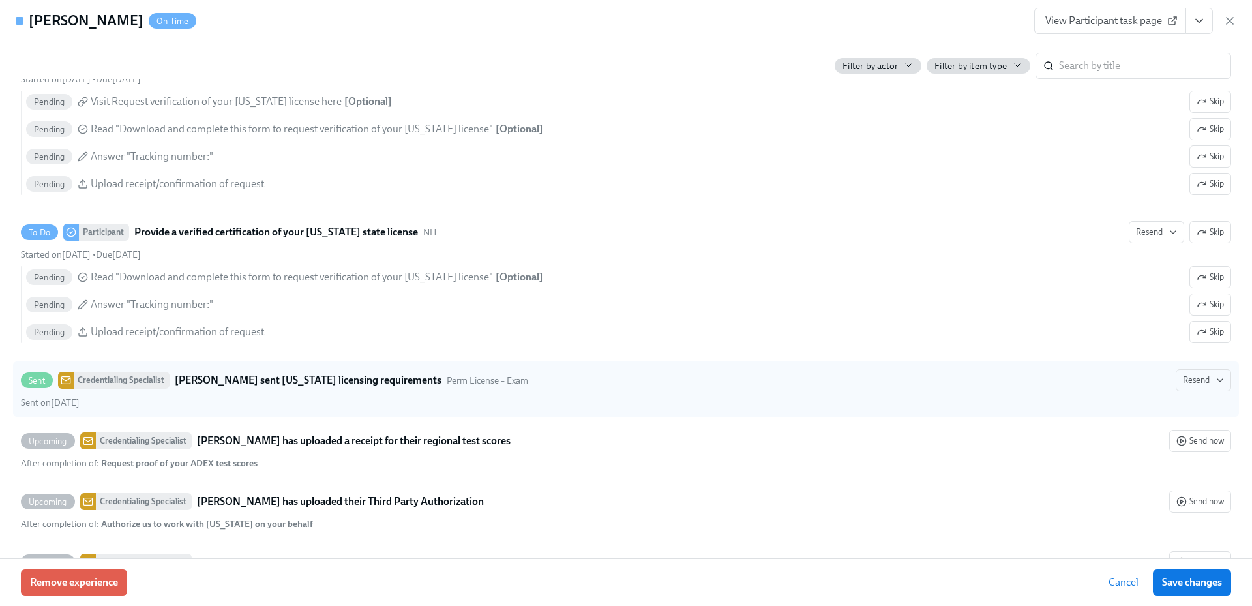
scroll to position [2870, 0]
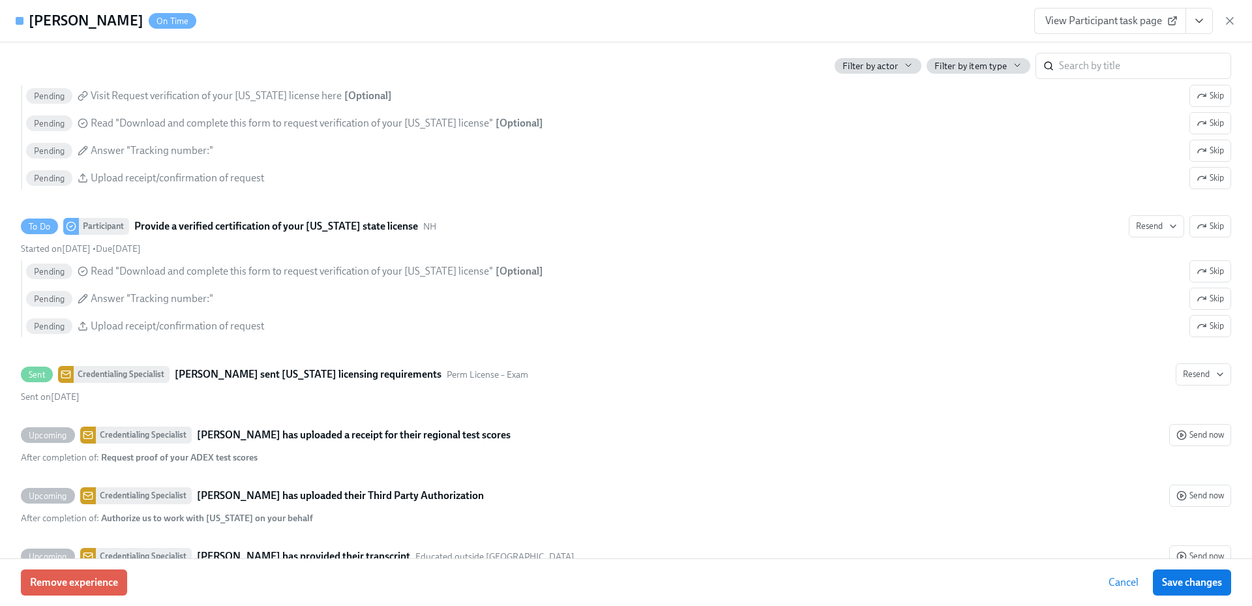
click at [1227, 20] on icon "button" at bounding box center [1230, 20] width 13 height 13
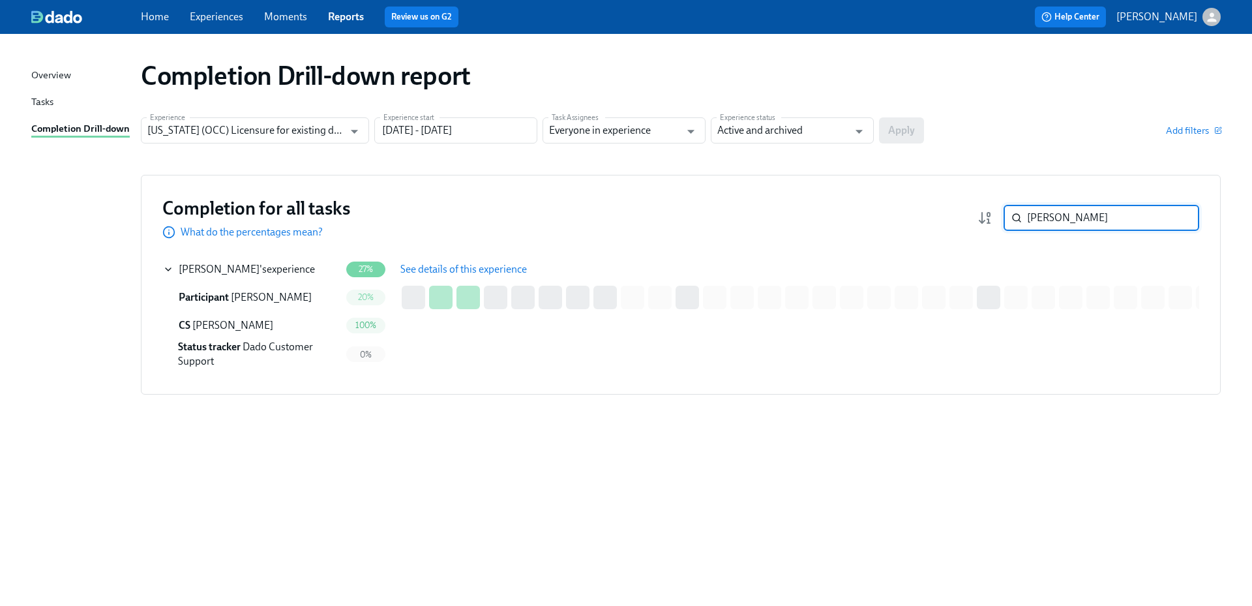
drag, startPoint x: 1090, startPoint y: 214, endPoint x: 1010, endPoint y: 209, distance: 80.4
click at [1010, 209] on div "[PERSON_NAME] ​" at bounding box center [1102, 218] width 196 height 26
paste input "Amber"
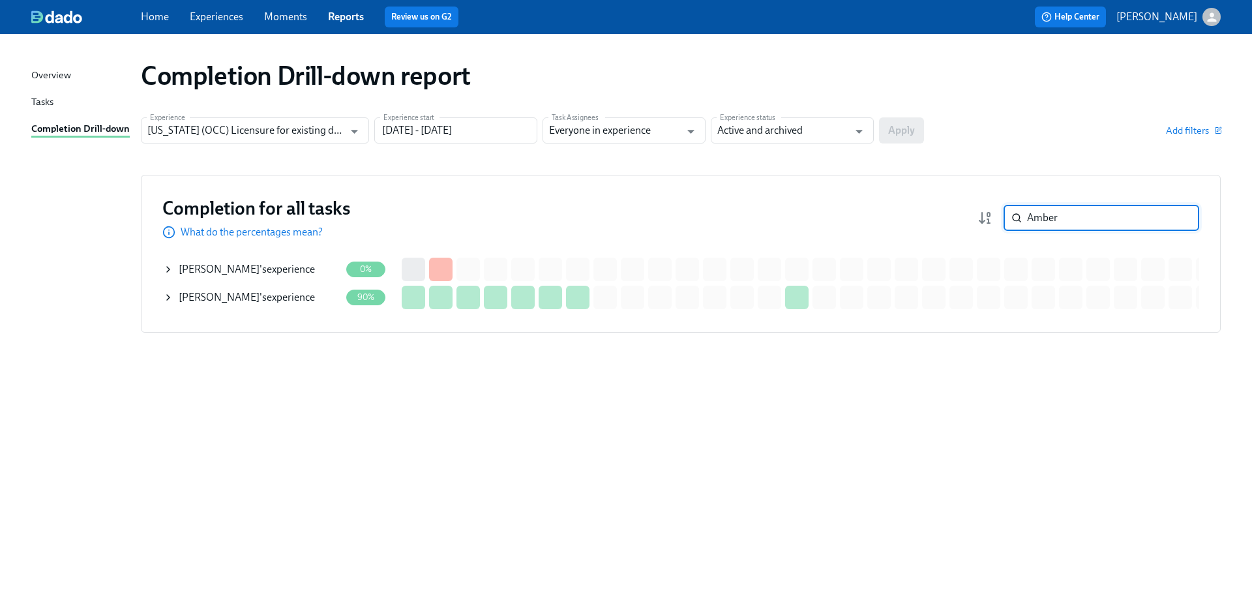
click at [296, 269] on div "[PERSON_NAME] 's experience" at bounding box center [247, 269] width 136 height 14
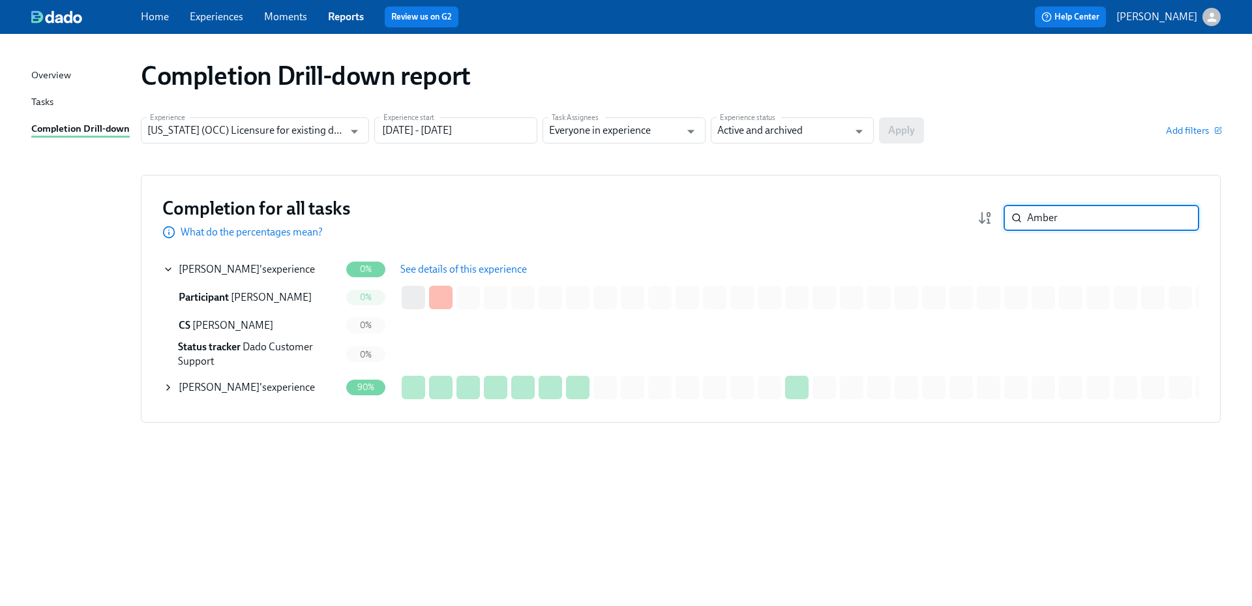
drag, startPoint x: 1055, startPoint y: 221, endPoint x: 1003, endPoint y: 218, distance: 51.6
click at [1003, 218] on div "Amber ​" at bounding box center [1089, 218] width 222 height 26
paste input "[PERSON_NAME]"
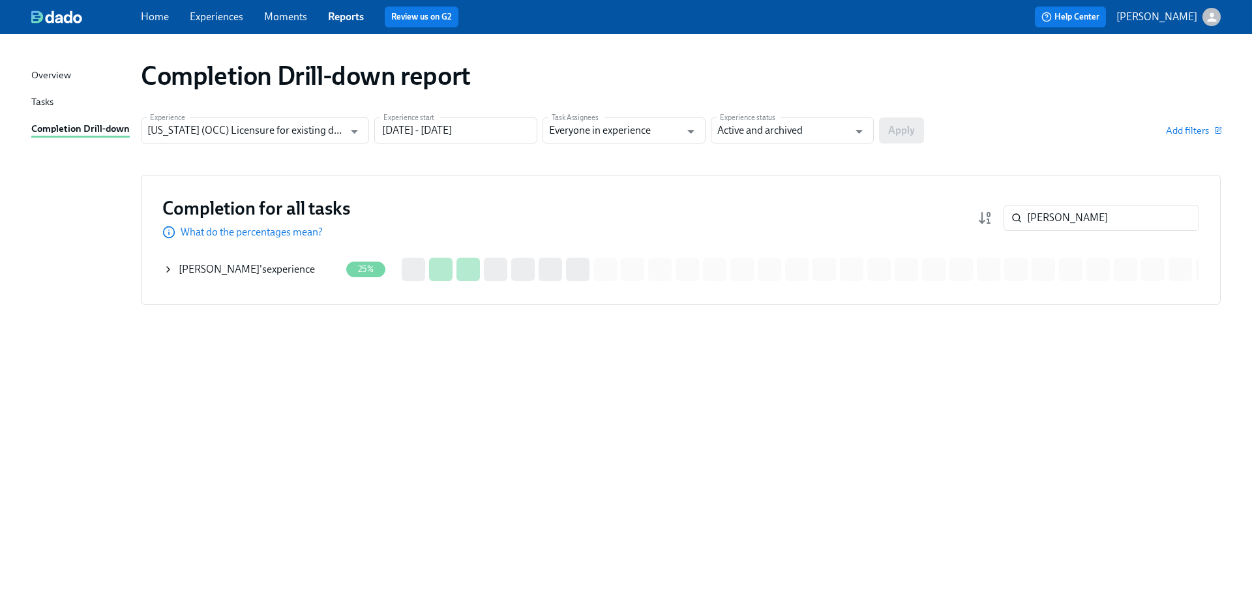
click at [274, 267] on div "[PERSON_NAME] 's experience" at bounding box center [247, 269] width 136 height 14
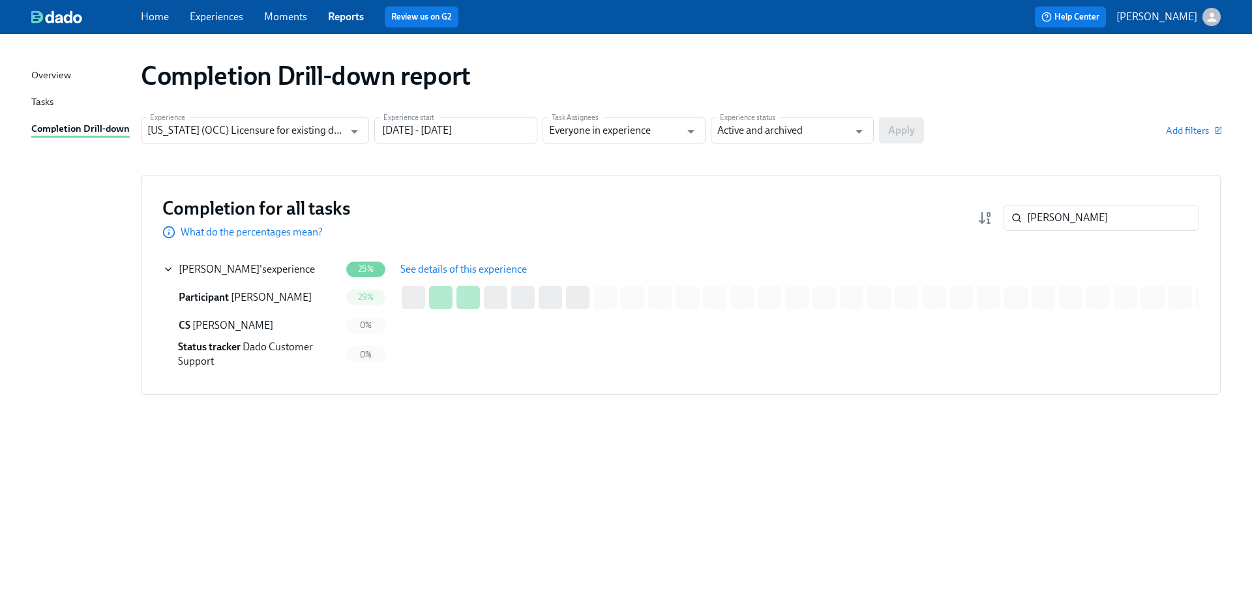
click at [434, 265] on span "See details of this experience" at bounding box center [463, 269] width 127 height 13
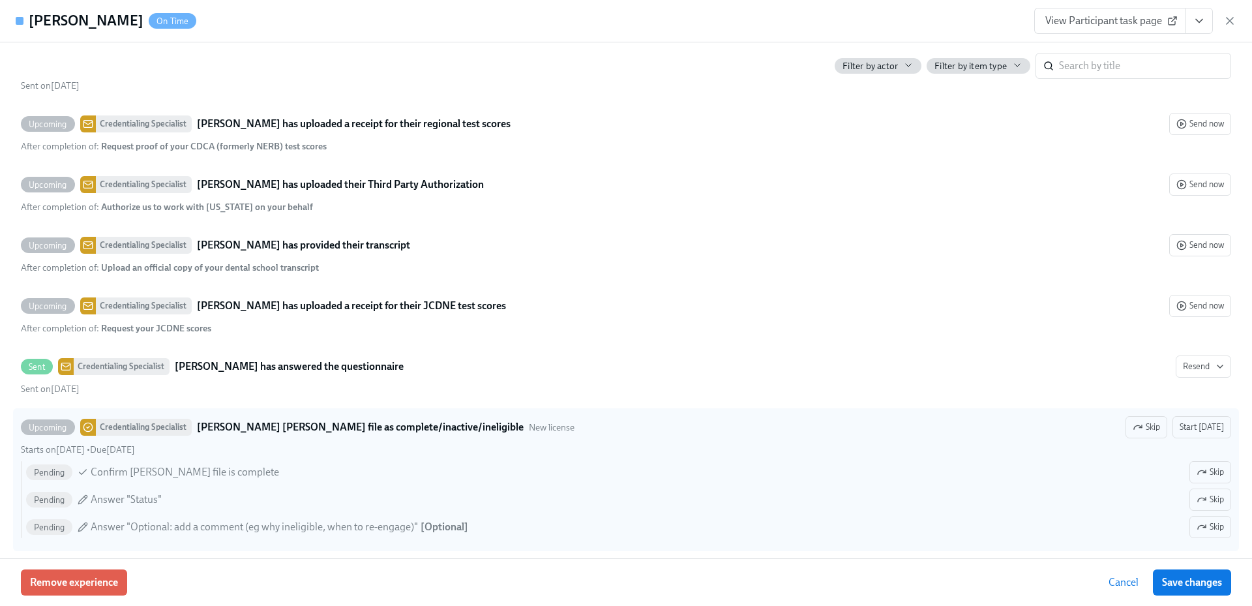
scroll to position [2594, 0]
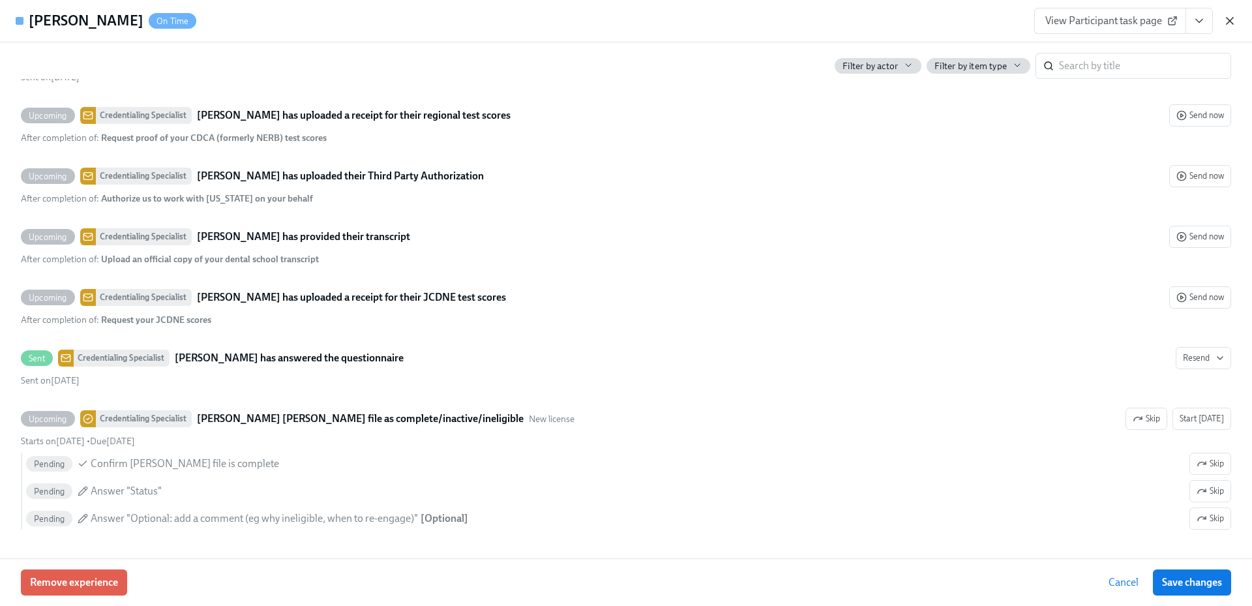
click at [1231, 23] on icon "button" at bounding box center [1230, 20] width 13 height 13
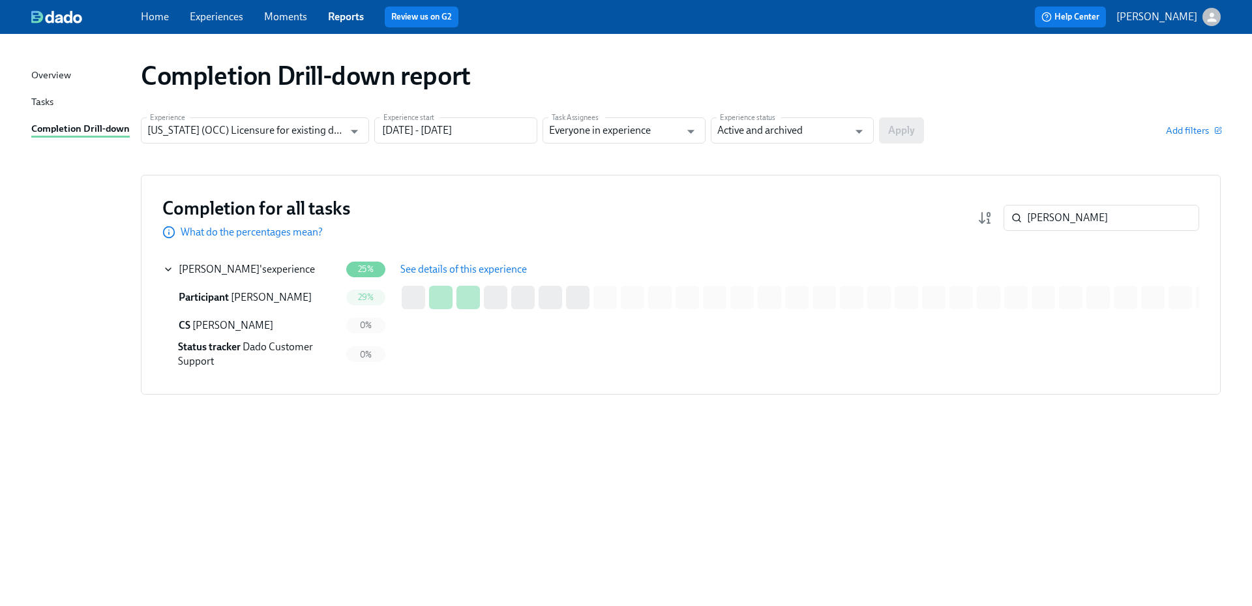
drag, startPoint x: 1013, startPoint y: 216, endPoint x: 1002, endPoint y: 216, distance: 11.1
click at [1002, 216] on div "Jiang ​" at bounding box center [1089, 218] width 222 height 26
paste input "[PERSON_NAME]"
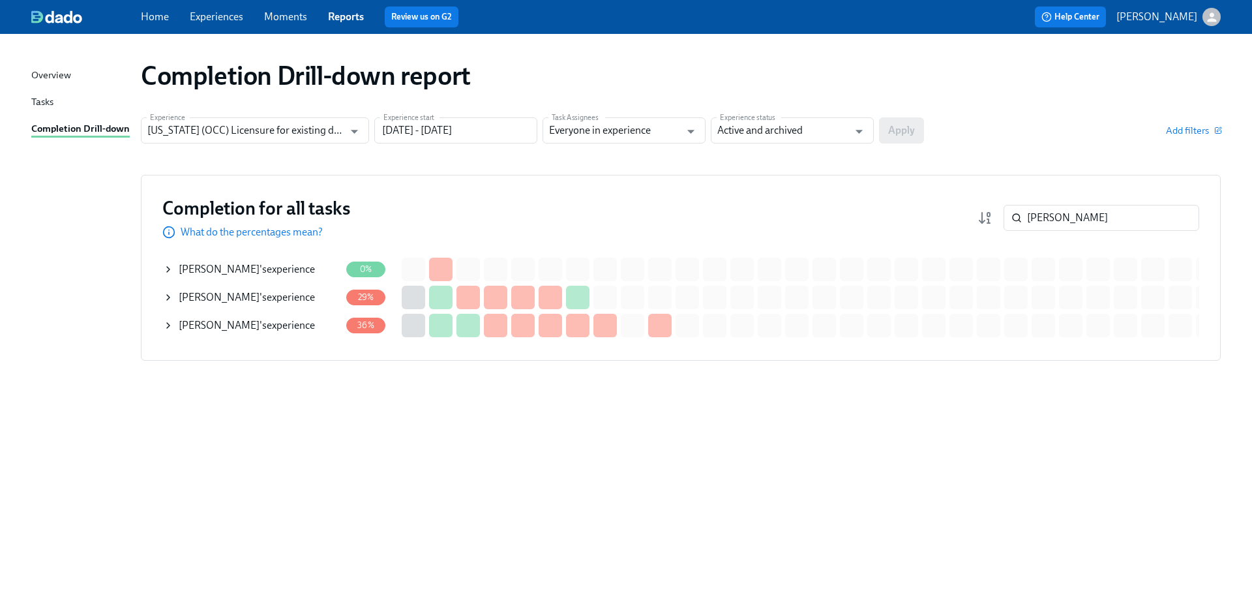
click at [263, 292] on div "[PERSON_NAME] 's experience" at bounding box center [247, 297] width 136 height 14
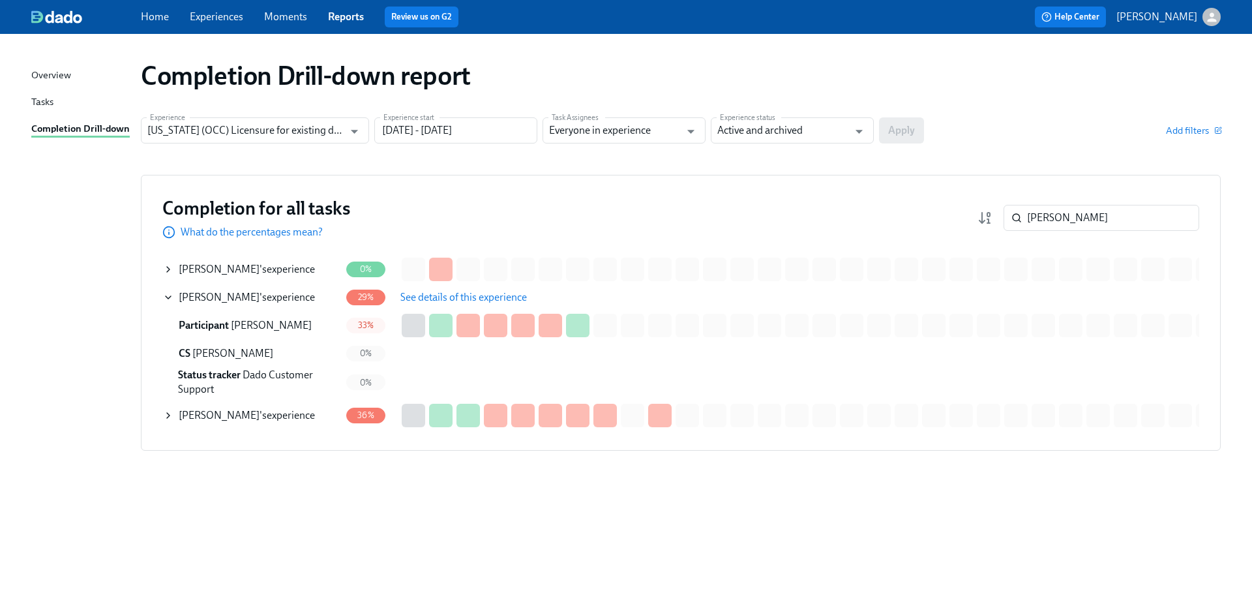
click at [447, 295] on span "See details of this experience" at bounding box center [463, 297] width 127 height 13
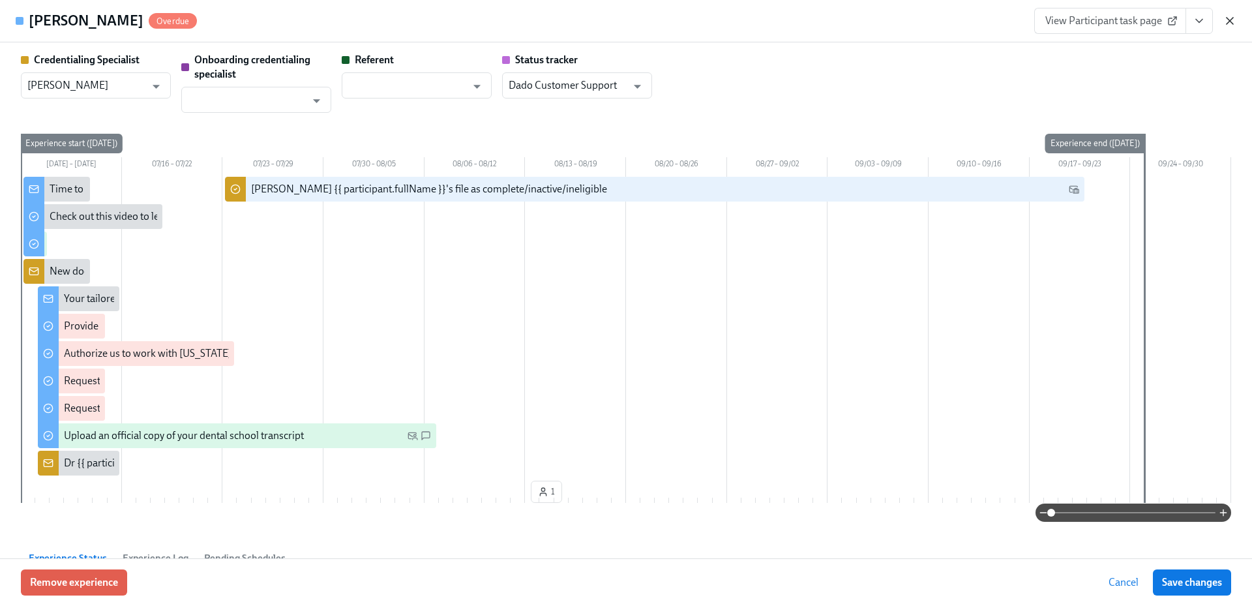
click at [1226, 19] on icon "button" at bounding box center [1230, 20] width 13 height 13
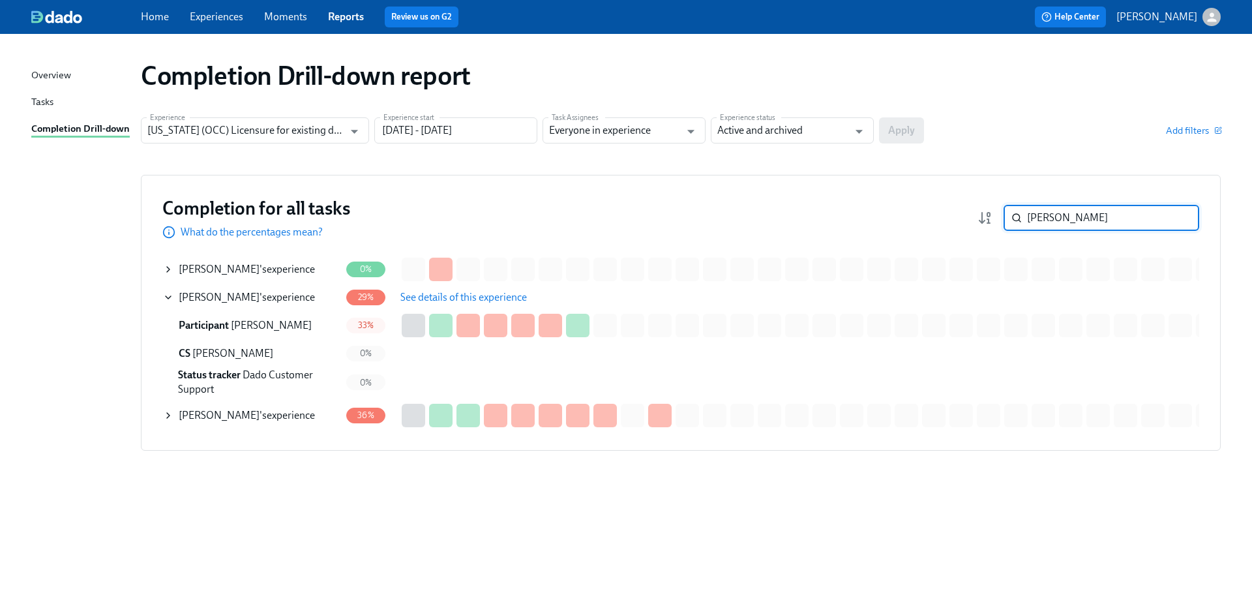
drag, startPoint x: 1071, startPoint y: 217, endPoint x: 1002, endPoint y: 216, distance: 69.1
click at [1004, 216] on div "[PERSON_NAME] ​" at bounding box center [1102, 218] width 196 height 26
paste input "[PERSON_NAME]"
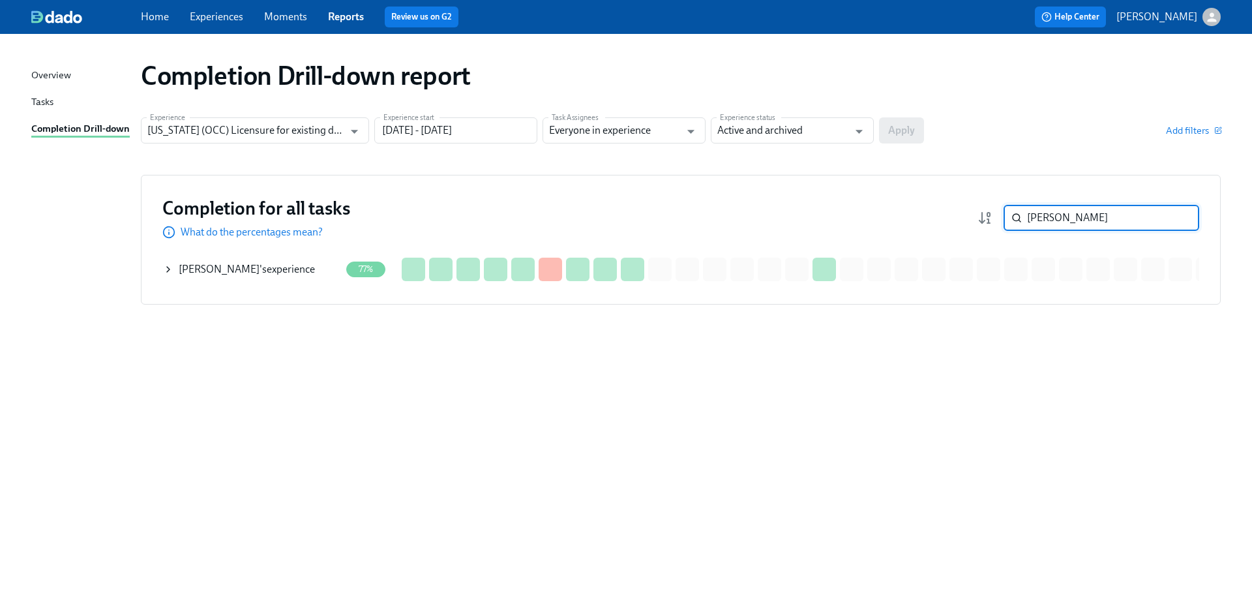
click at [281, 268] on div "[PERSON_NAME] 's experience" at bounding box center [247, 269] width 136 height 14
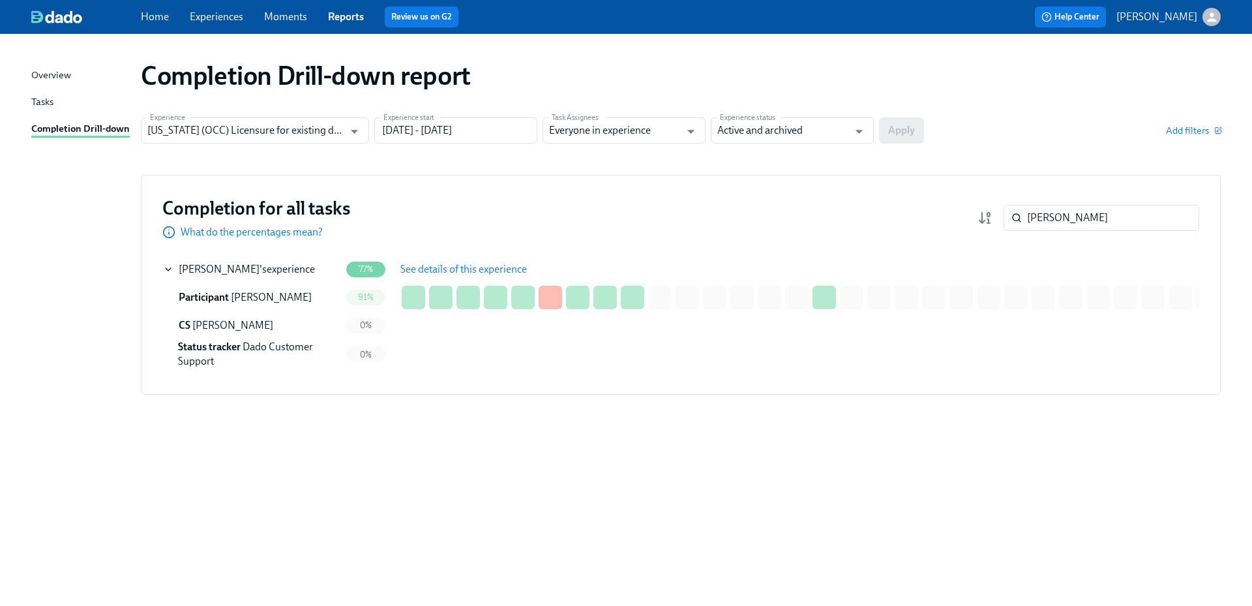
click at [447, 260] on button "See details of this experience" at bounding box center [463, 269] width 145 height 26
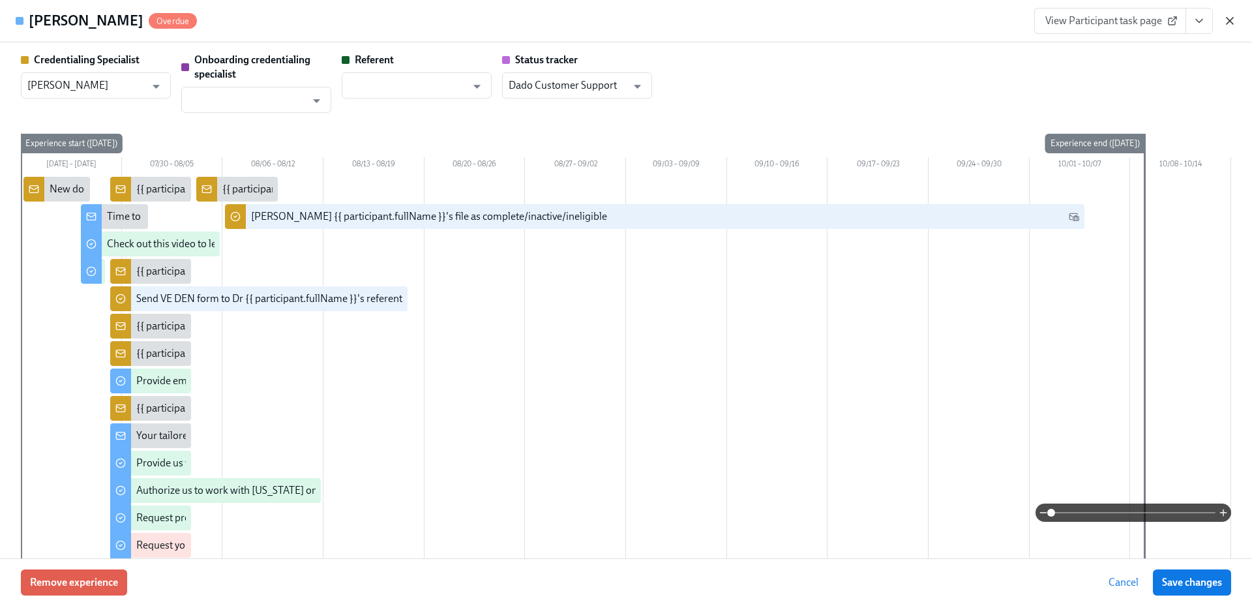
click at [1231, 18] on icon "button" at bounding box center [1230, 20] width 13 height 13
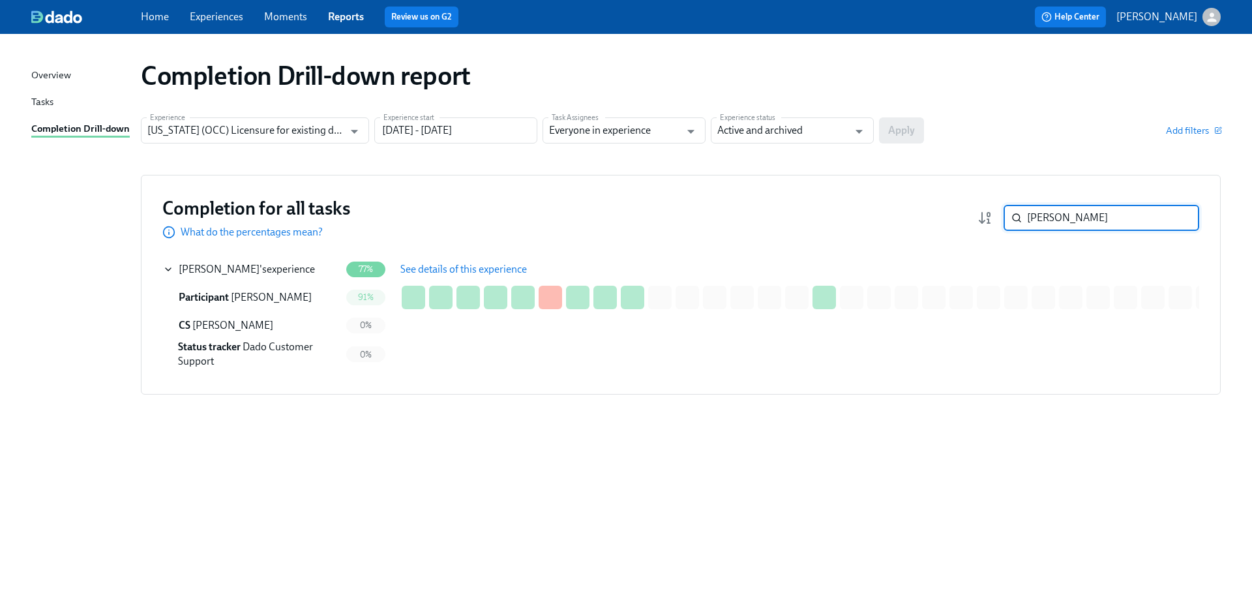
drag, startPoint x: 1019, startPoint y: 222, endPoint x: 997, endPoint y: 222, distance: 21.5
click at [997, 222] on div "[PERSON_NAME] ​" at bounding box center [1089, 218] width 222 height 26
paste input "Dahshan"
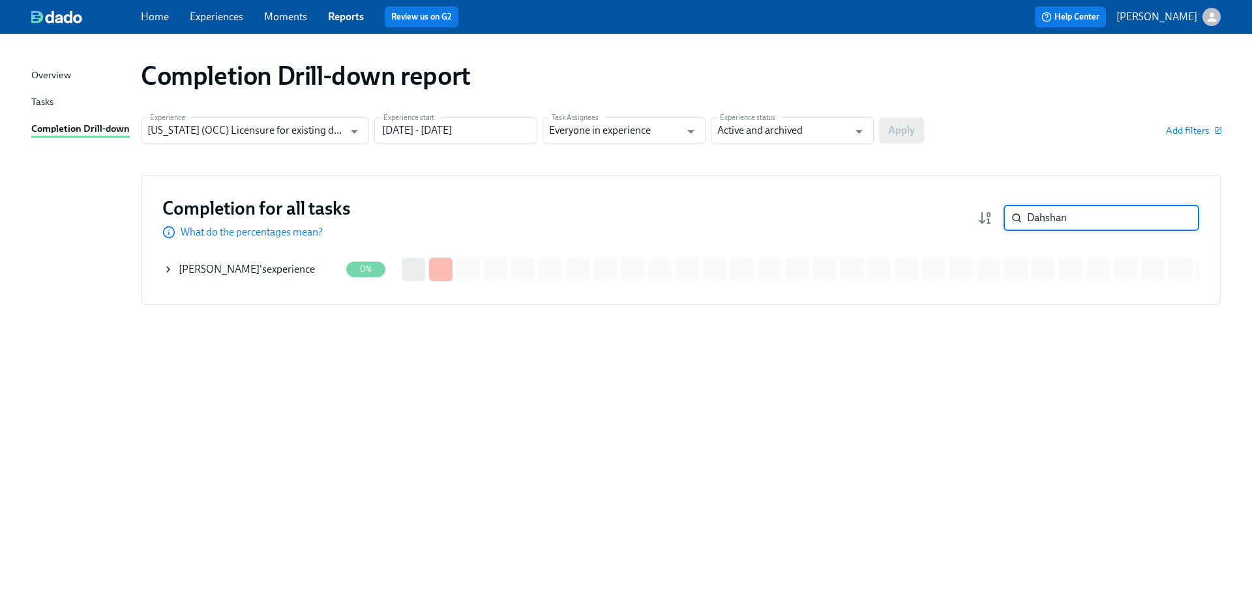
drag, startPoint x: 1030, startPoint y: 218, endPoint x: 1003, endPoint y: 220, distance: 26.8
click at [1003, 220] on div "Dahshan ​" at bounding box center [1089, 218] width 222 height 26
paste input "[PERSON_NAME]"
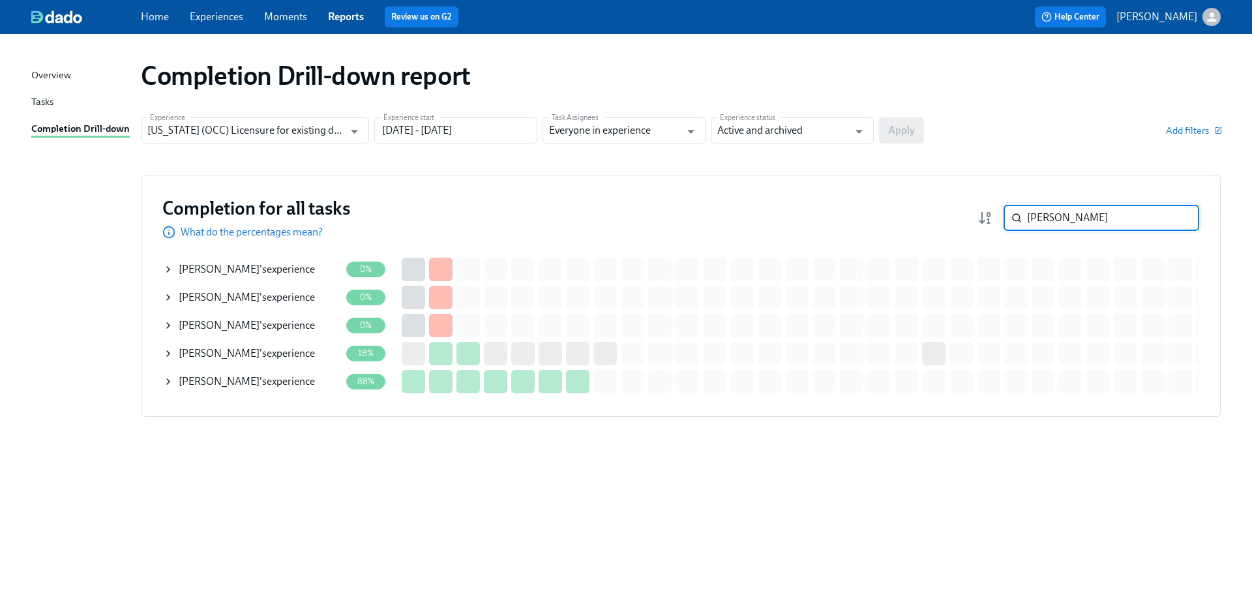
click at [247, 321] on div "[PERSON_NAME] 's experience" at bounding box center [247, 325] width 136 height 14
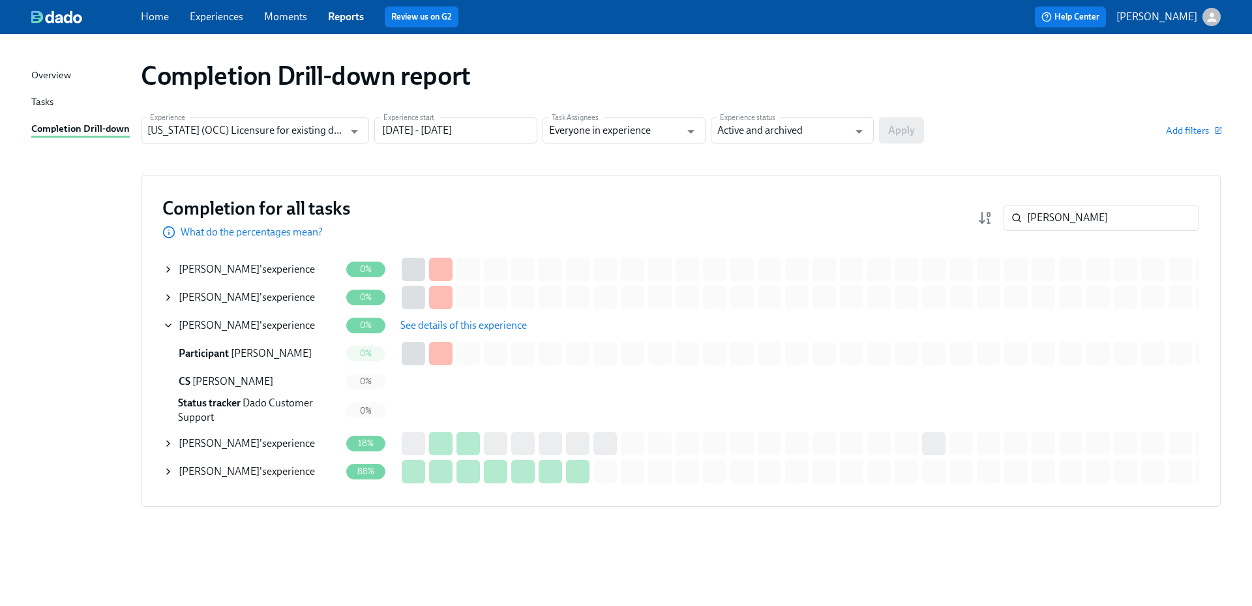
drag, startPoint x: 1091, startPoint y: 219, endPoint x: 994, endPoint y: 216, distance: 97.2
click at [994, 216] on div "[PERSON_NAME] ​" at bounding box center [1089, 218] width 222 height 26
paste input "[PERSON_NAME]"
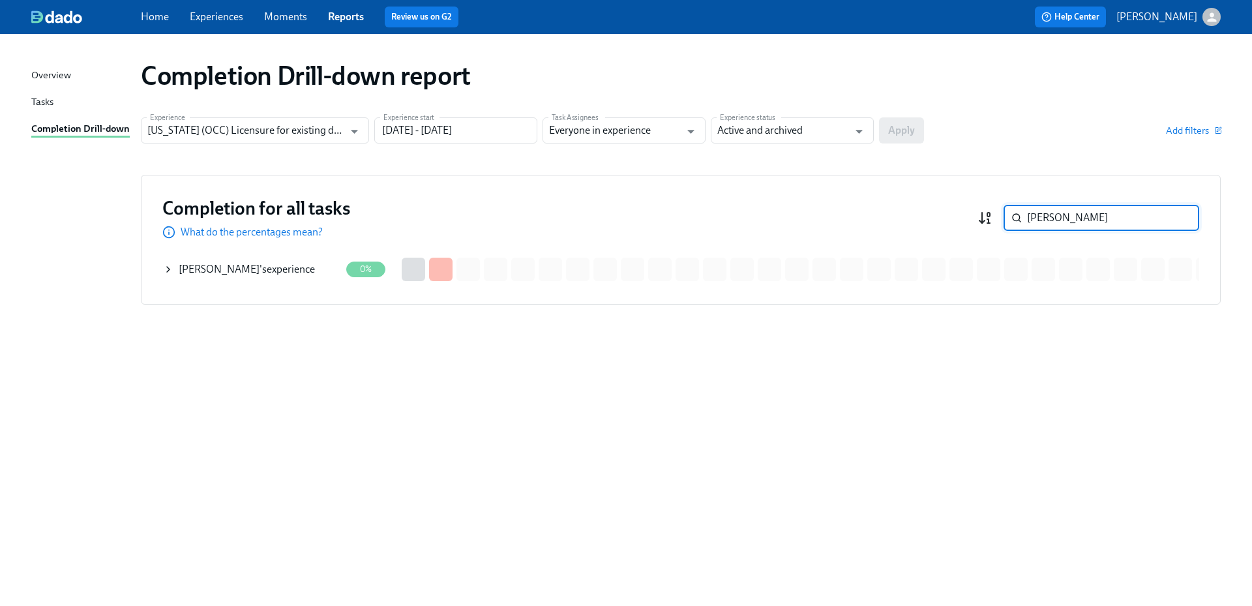
drag, startPoint x: 1031, startPoint y: 215, endPoint x: 992, endPoint y: 215, distance: 38.5
click at [992, 215] on div "[PERSON_NAME] ​" at bounding box center [1089, 218] width 222 height 26
paste input "otros"
click at [252, 279] on div "[PERSON_NAME] 's experience" at bounding box center [251, 269] width 177 height 26
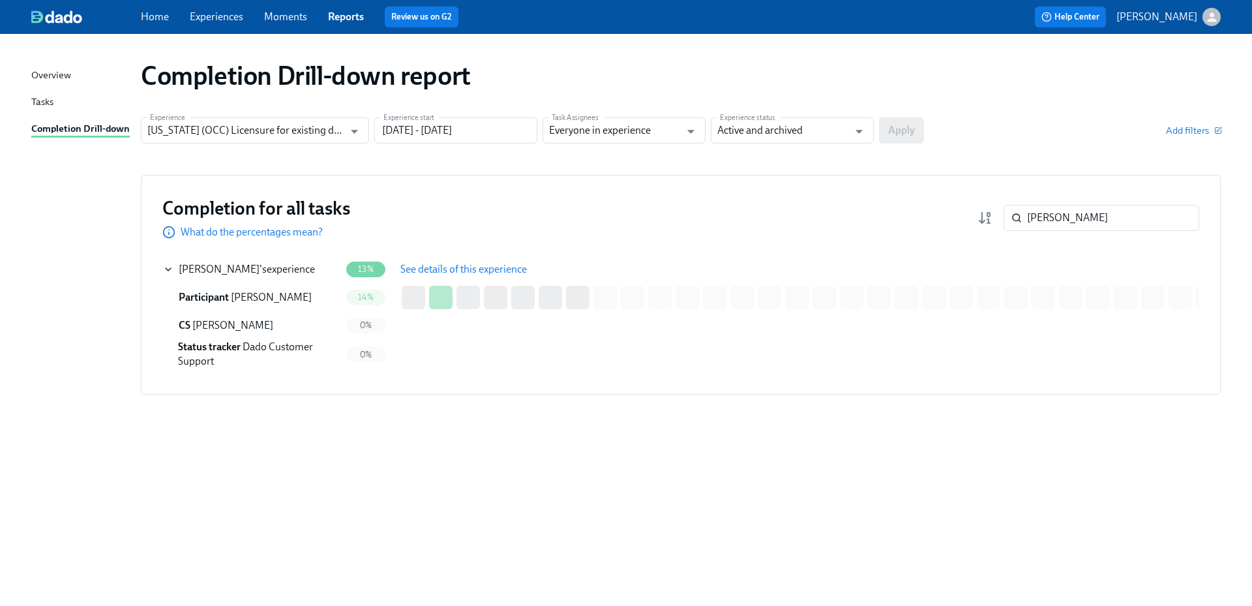
click at [410, 266] on span "See details of this experience" at bounding box center [463, 269] width 127 height 13
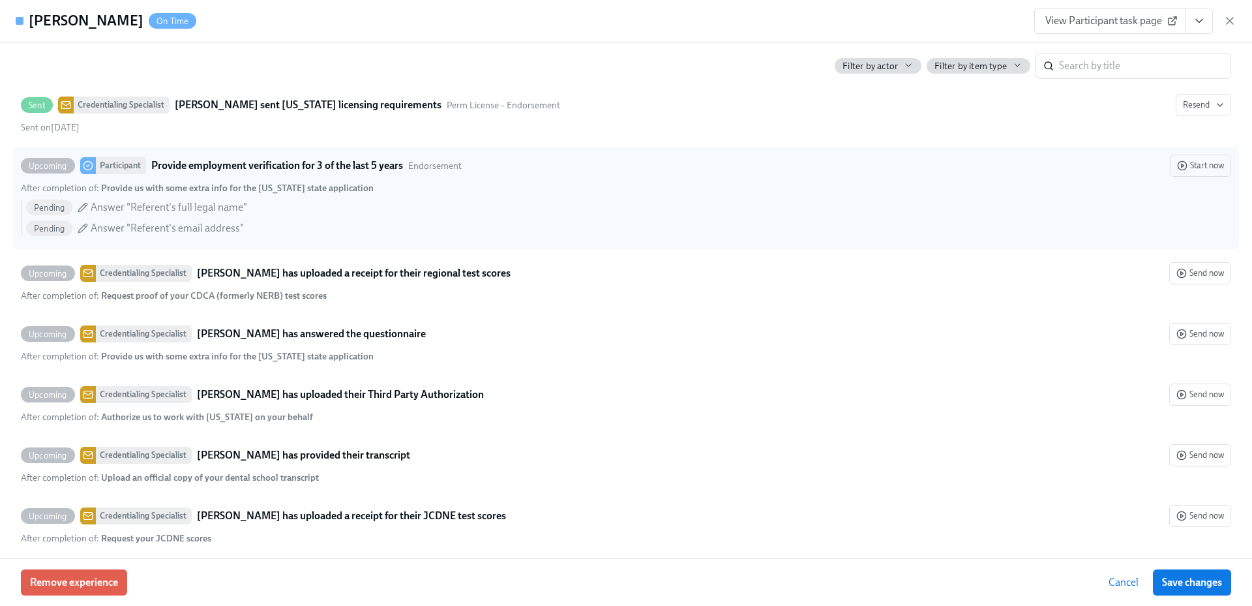
scroll to position [2674, 0]
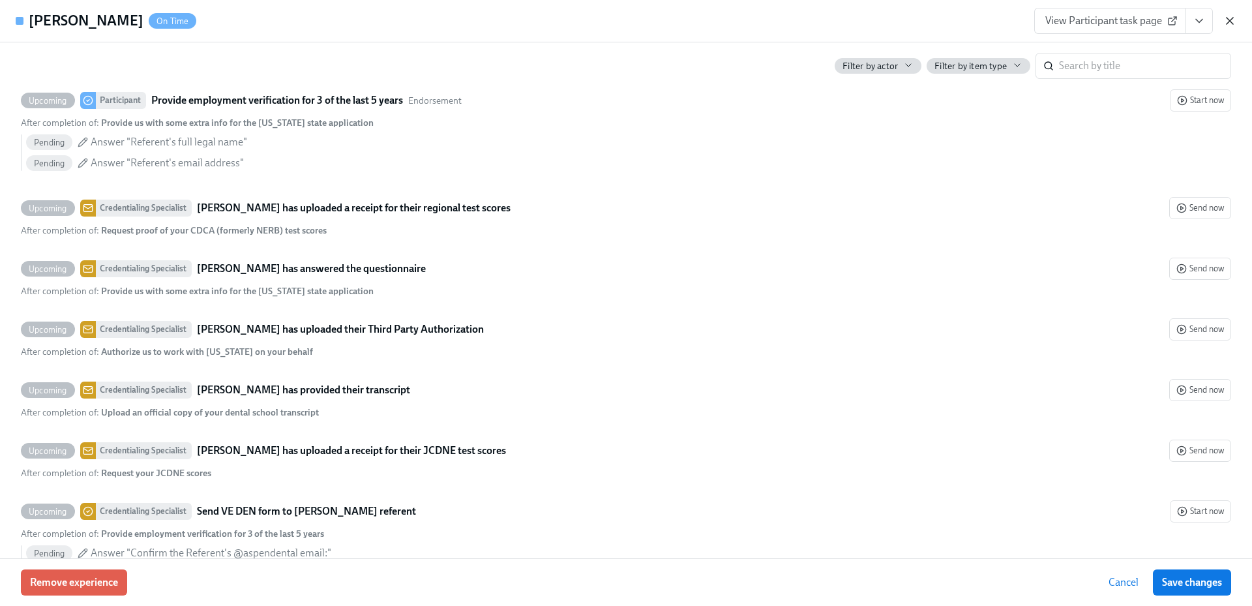
click at [1234, 17] on icon "button" at bounding box center [1230, 20] width 13 height 13
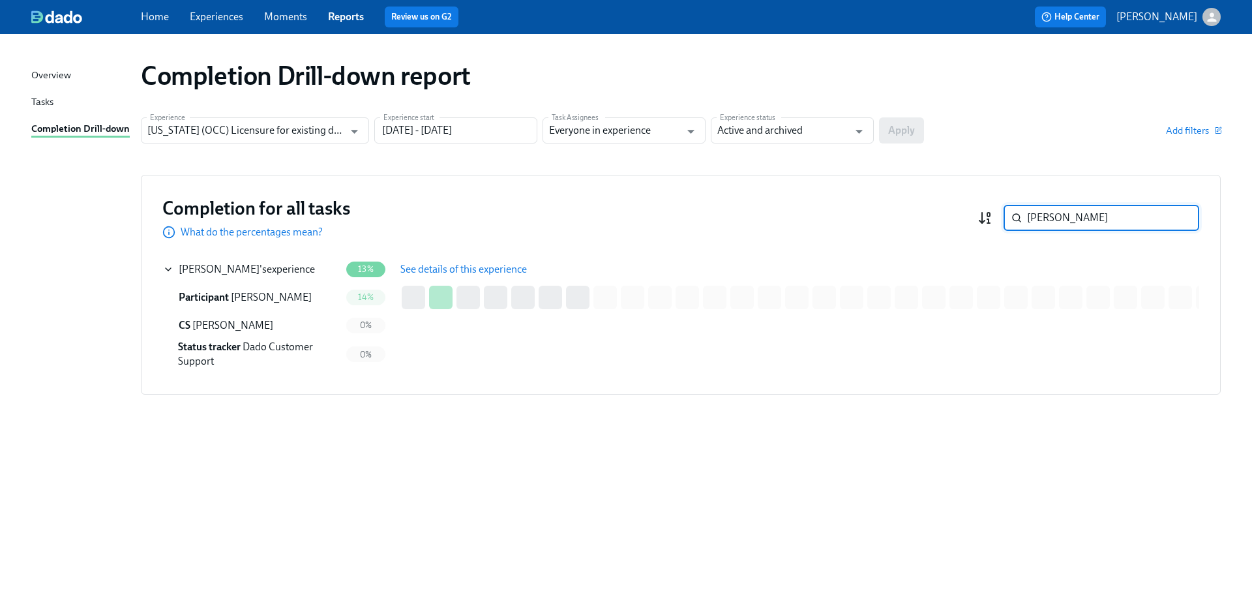
drag, startPoint x: 1067, startPoint y: 215, endPoint x: 980, endPoint y: 213, distance: 87.4
click at [980, 213] on div "[PERSON_NAME] ​" at bounding box center [1089, 218] width 222 height 26
paste input "laylock"
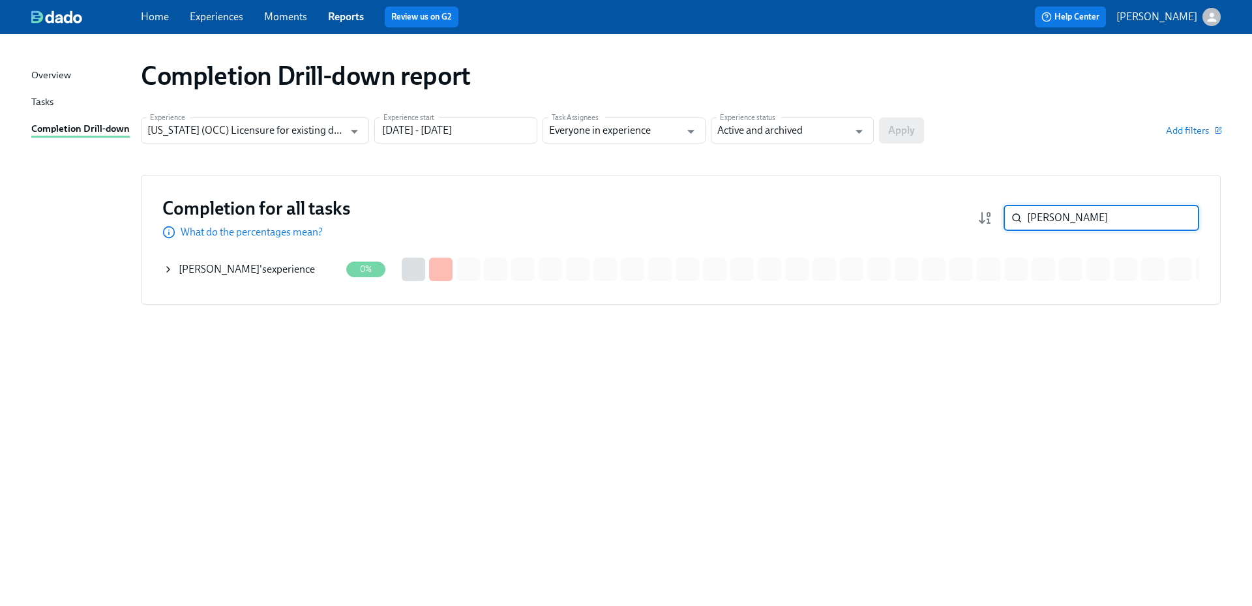
drag, startPoint x: 1050, startPoint y: 216, endPoint x: 1014, endPoint y: 217, distance: 36.5
click at [1014, 217] on div "[PERSON_NAME] ​" at bounding box center [1102, 218] width 196 height 26
paste input "asha"
click at [1101, 220] on input "Basha" at bounding box center [1113, 218] width 172 height 26
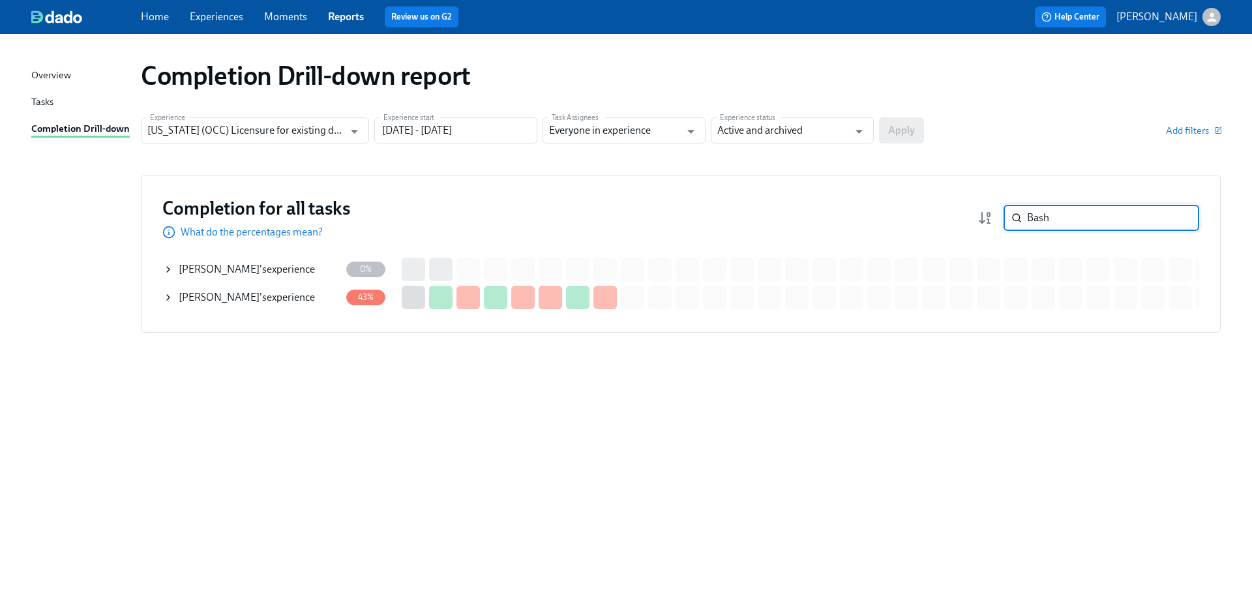
drag, startPoint x: 1018, startPoint y: 229, endPoint x: 983, endPoint y: 226, distance: 35.3
click at [983, 226] on div "Bash ​" at bounding box center [1089, 218] width 222 height 26
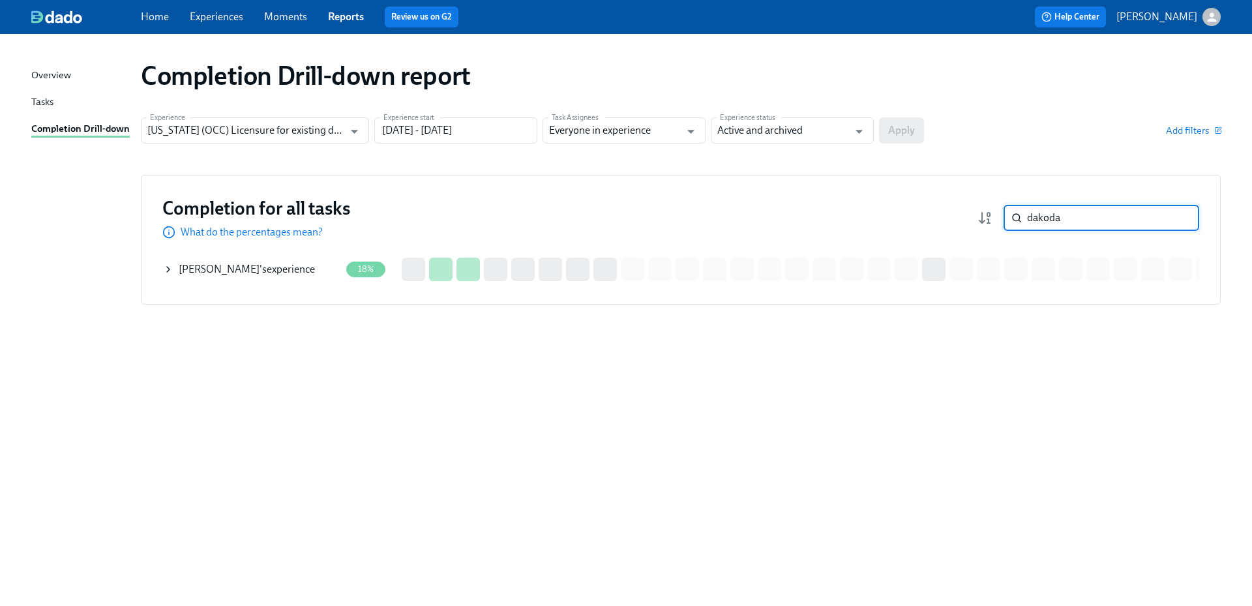
click at [271, 263] on div "[PERSON_NAME] 's experience" at bounding box center [247, 269] width 136 height 14
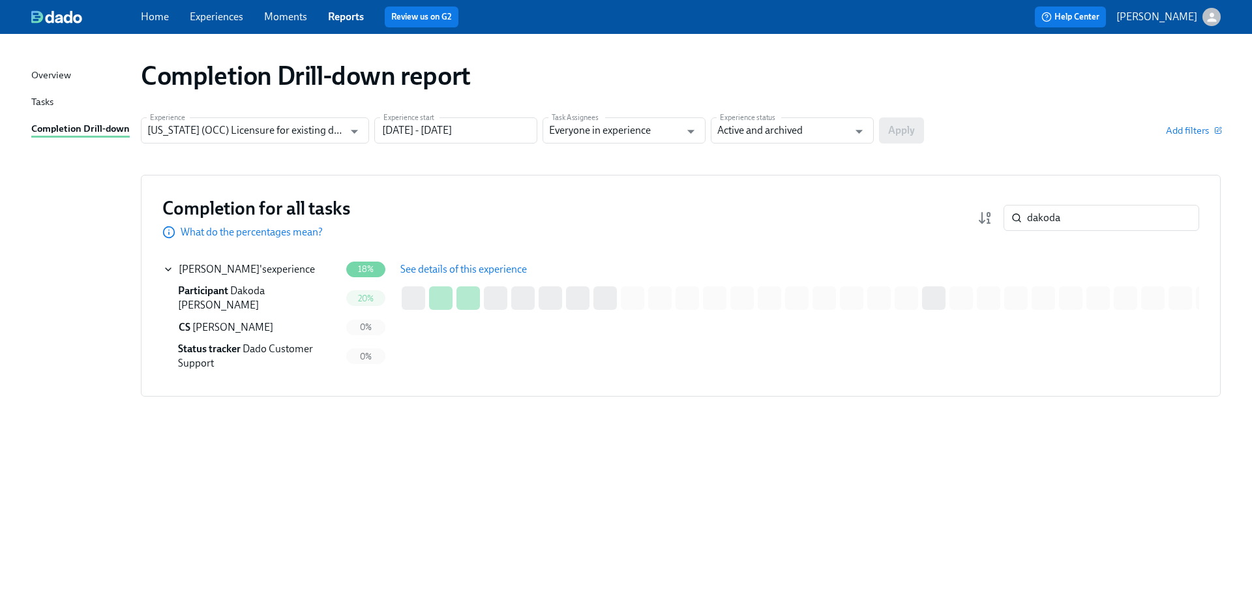
click at [431, 263] on span "See details of this experience" at bounding box center [463, 269] width 127 height 13
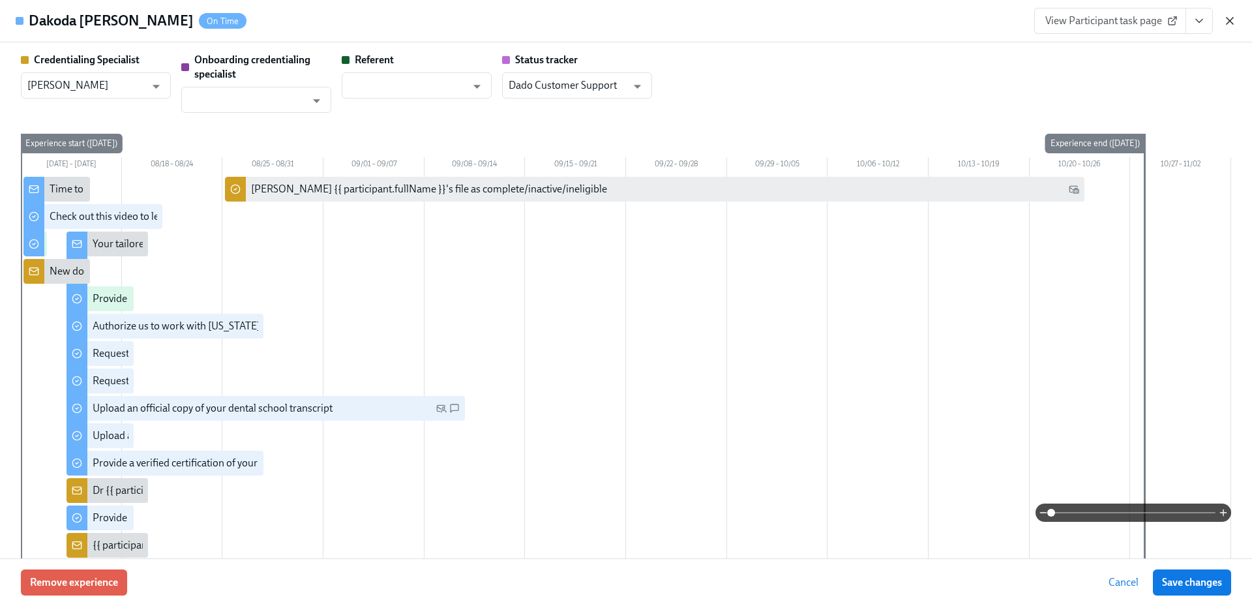
click at [1231, 20] on icon "button" at bounding box center [1230, 21] width 7 height 7
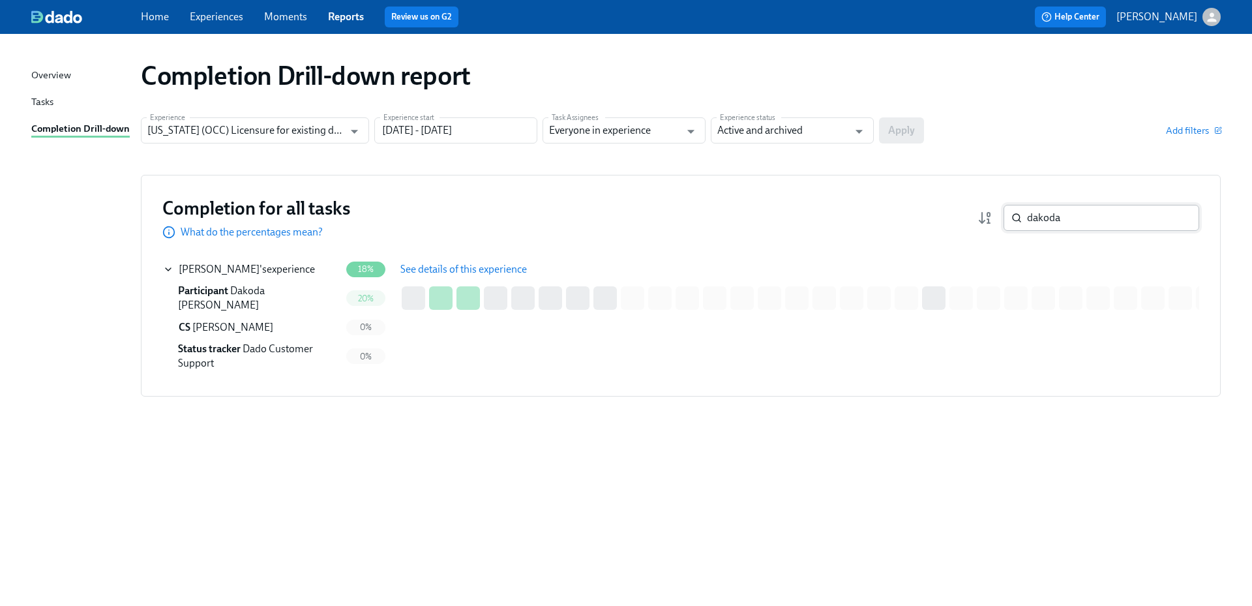
drag, startPoint x: 1076, startPoint y: 222, endPoint x: 1008, endPoint y: 219, distance: 67.9
click at [1008, 219] on div "dakoda ​" at bounding box center [1102, 218] width 196 height 26
paste input "Alsalman"
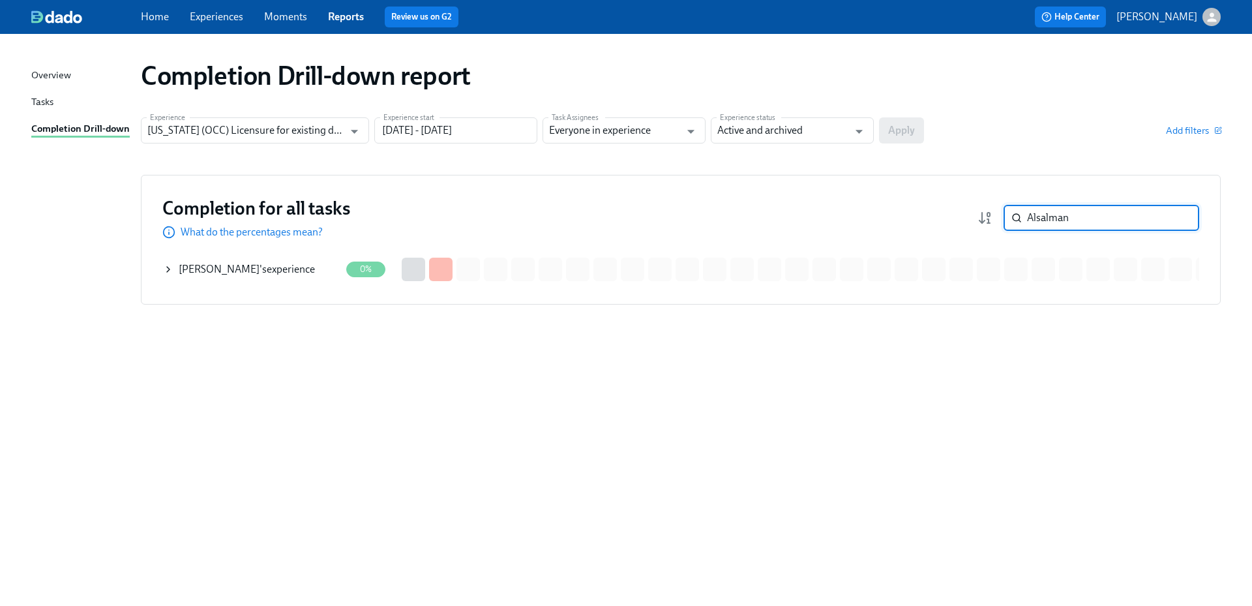
type input "Alsalman"
click at [291, 272] on div "[PERSON_NAME] 's experience" at bounding box center [247, 269] width 136 height 14
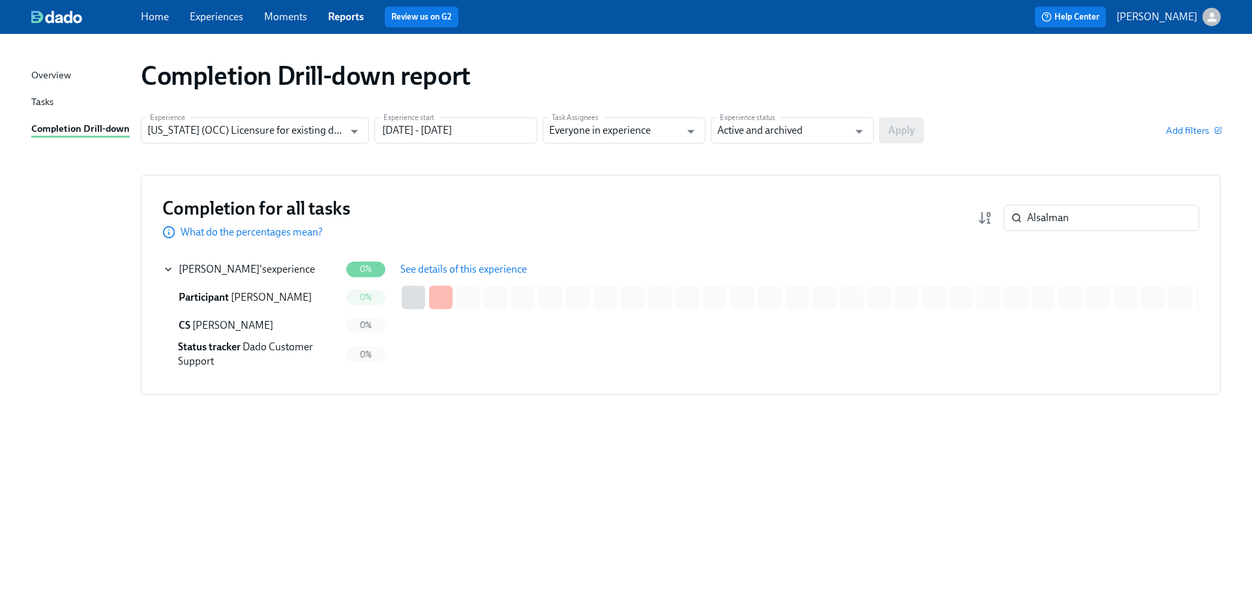
click at [469, 455] on div "Completion Drill-down report Experience [US_STATE] (OCC) Licensure for existing…" at bounding box center [626, 312] width 1190 height 525
